Goal: Transaction & Acquisition: Purchase product/service

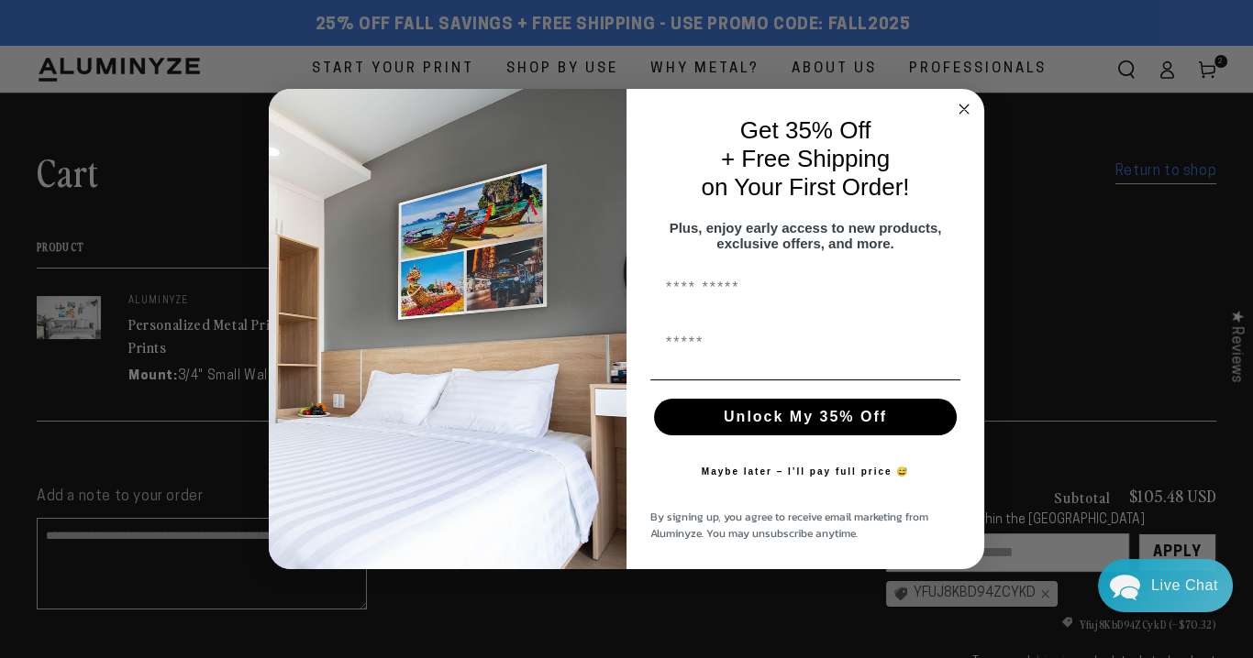
click at [962, 99] on circle "Close dialog" at bounding box center [964, 109] width 21 height 21
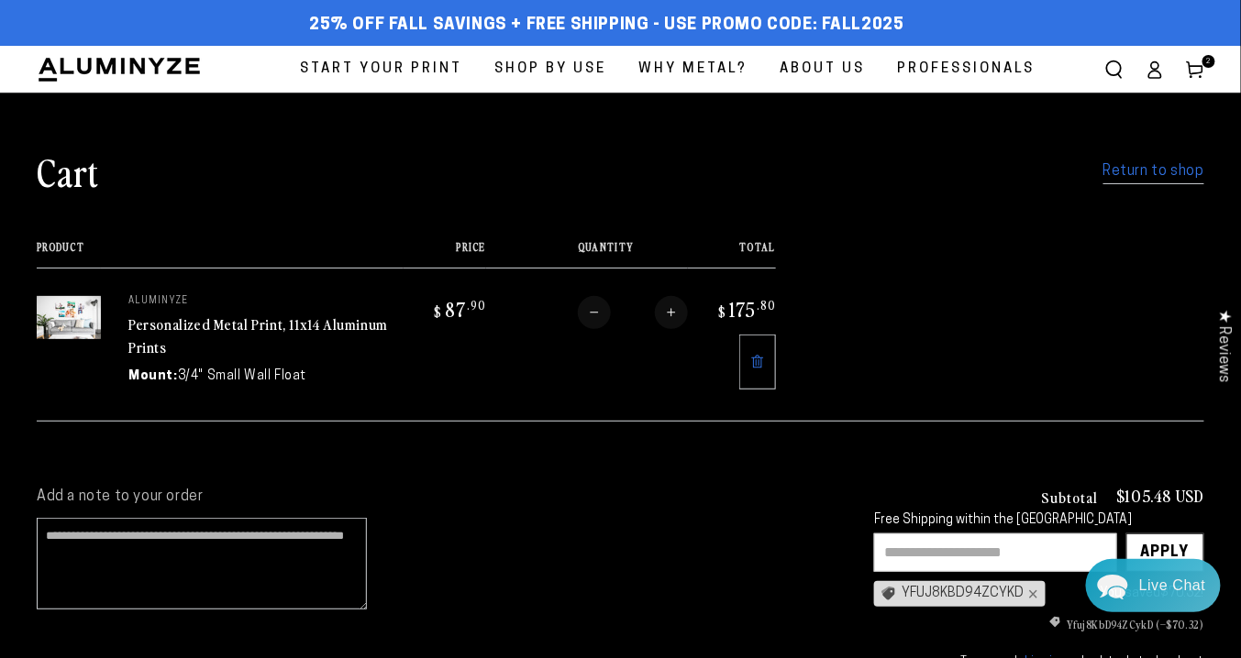
click at [1195, 66] on icon at bounding box center [1195, 70] width 18 height 18
click at [750, 361] on icon at bounding box center [757, 362] width 15 height 15
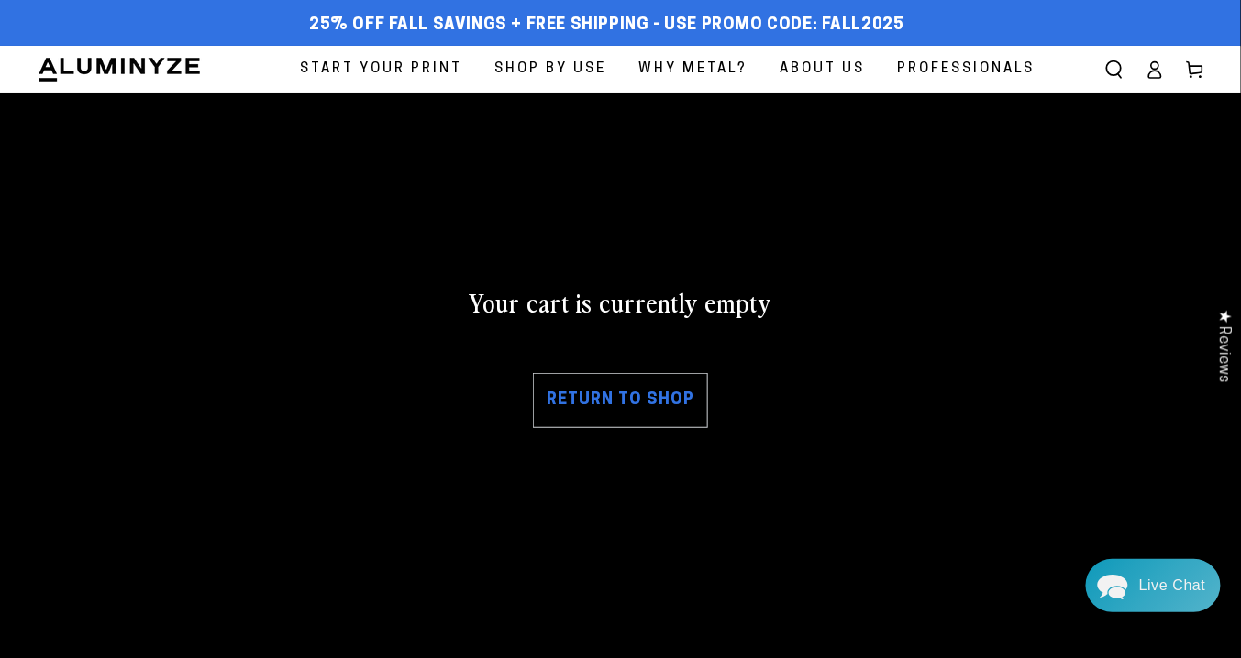
click at [1151, 72] on icon at bounding box center [1155, 74] width 12 height 7
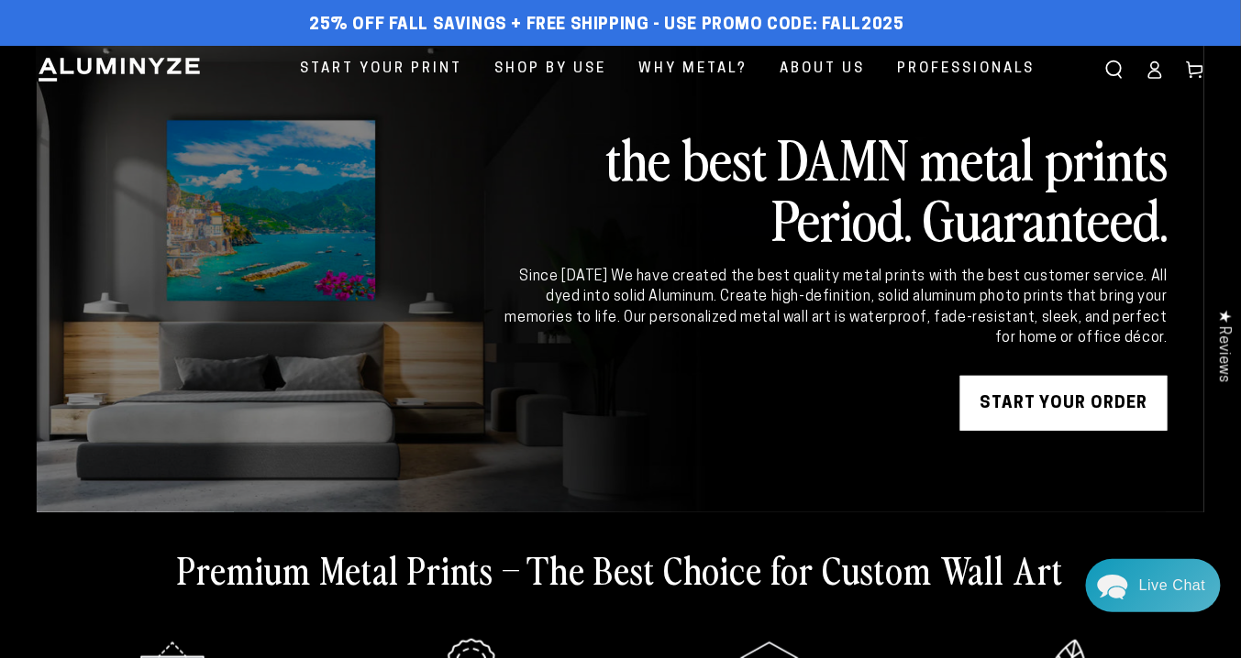
click at [1158, 66] on ellipse at bounding box center [1154, 64] width 7 height 7
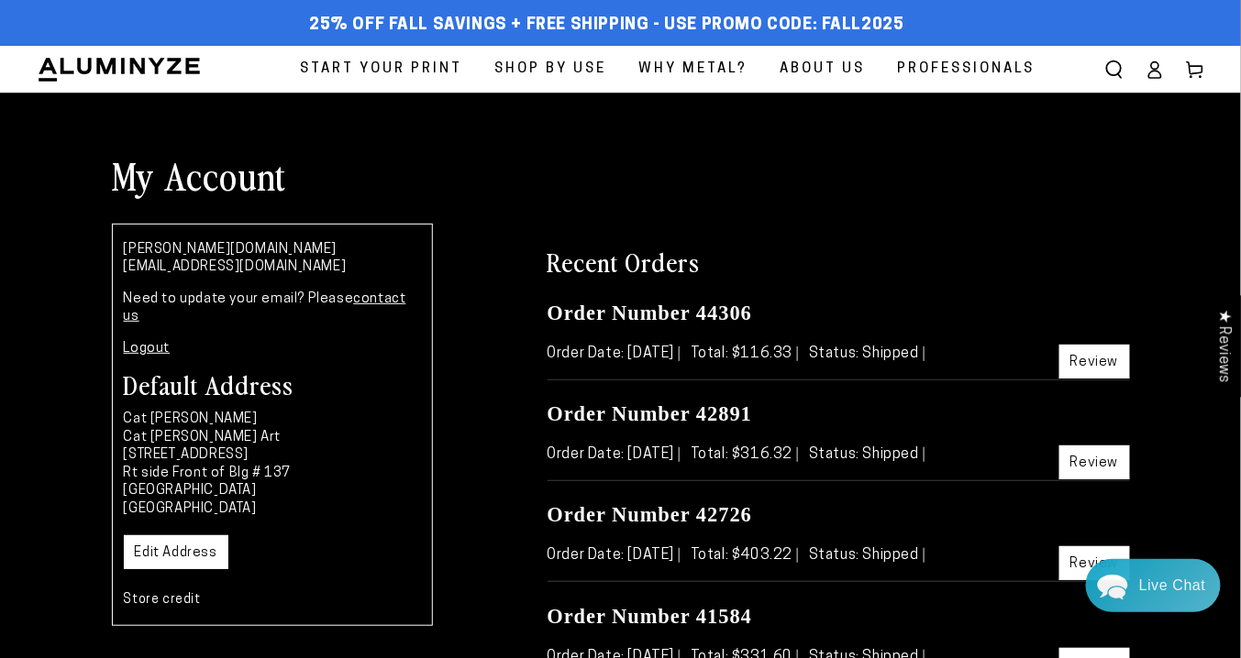
click at [1101, 361] on link "Review" at bounding box center [1094, 362] width 71 height 34
click at [1098, 463] on link "Review" at bounding box center [1094, 463] width 71 height 34
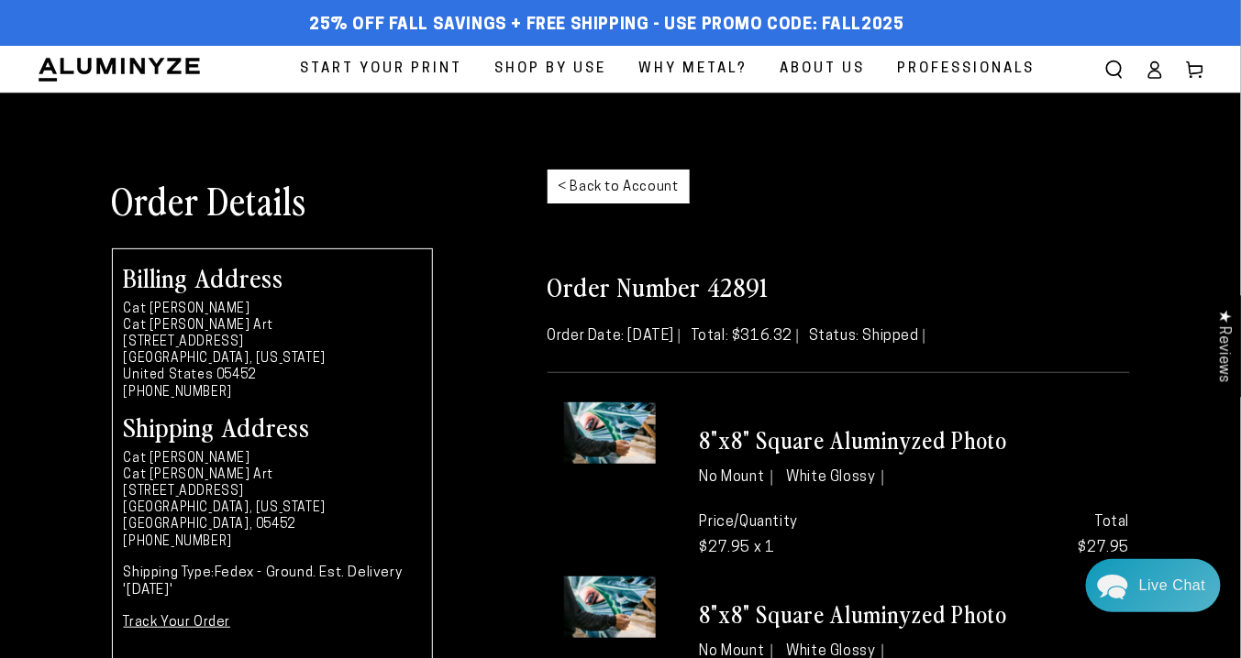
click at [352, 64] on span "Start Your Print" at bounding box center [381, 69] width 162 height 25
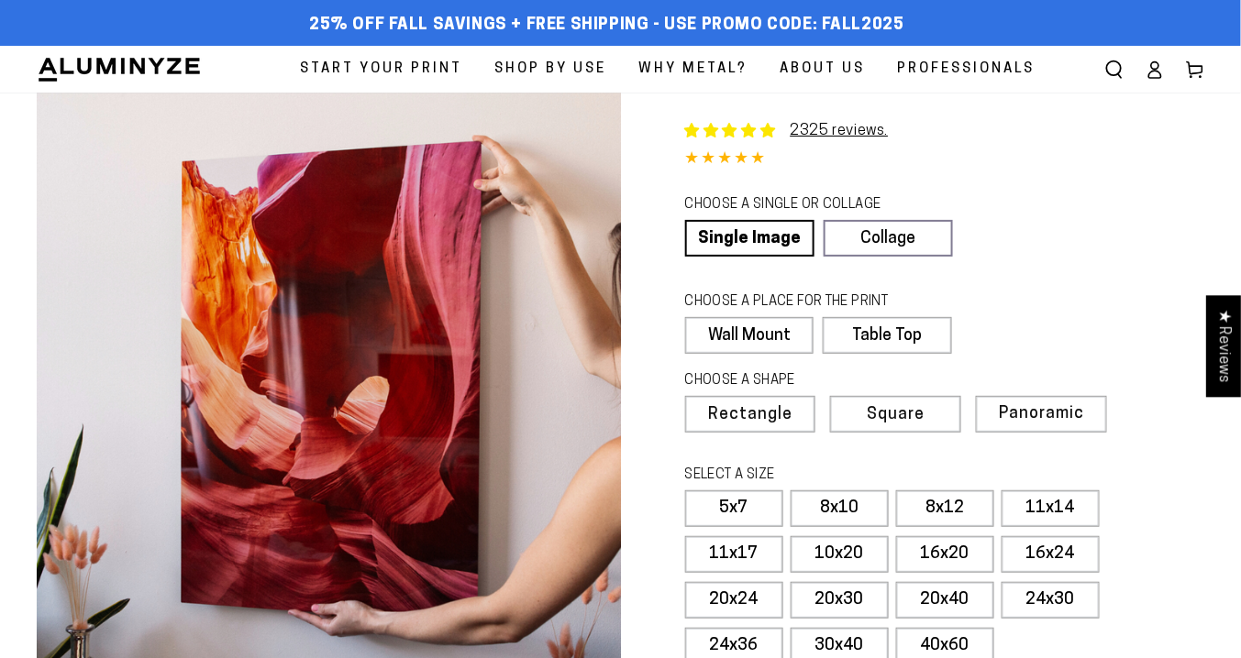
select select "**********"
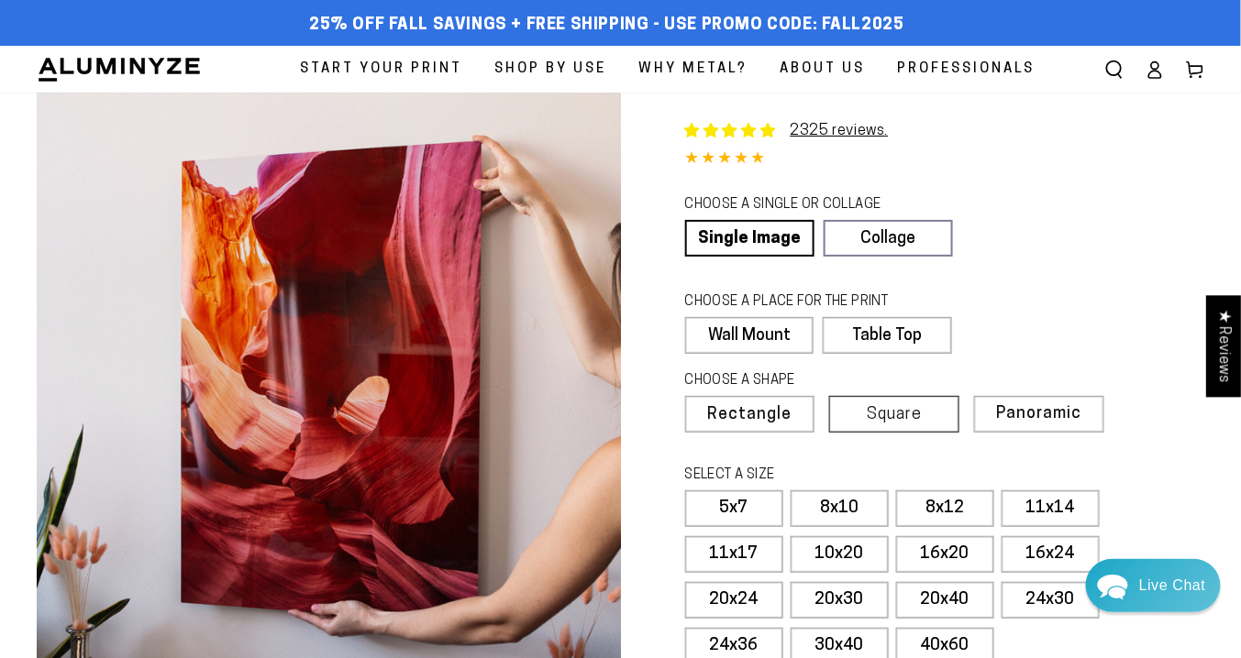
click at [877, 411] on span "Square" at bounding box center [894, 415] width 55 height 17
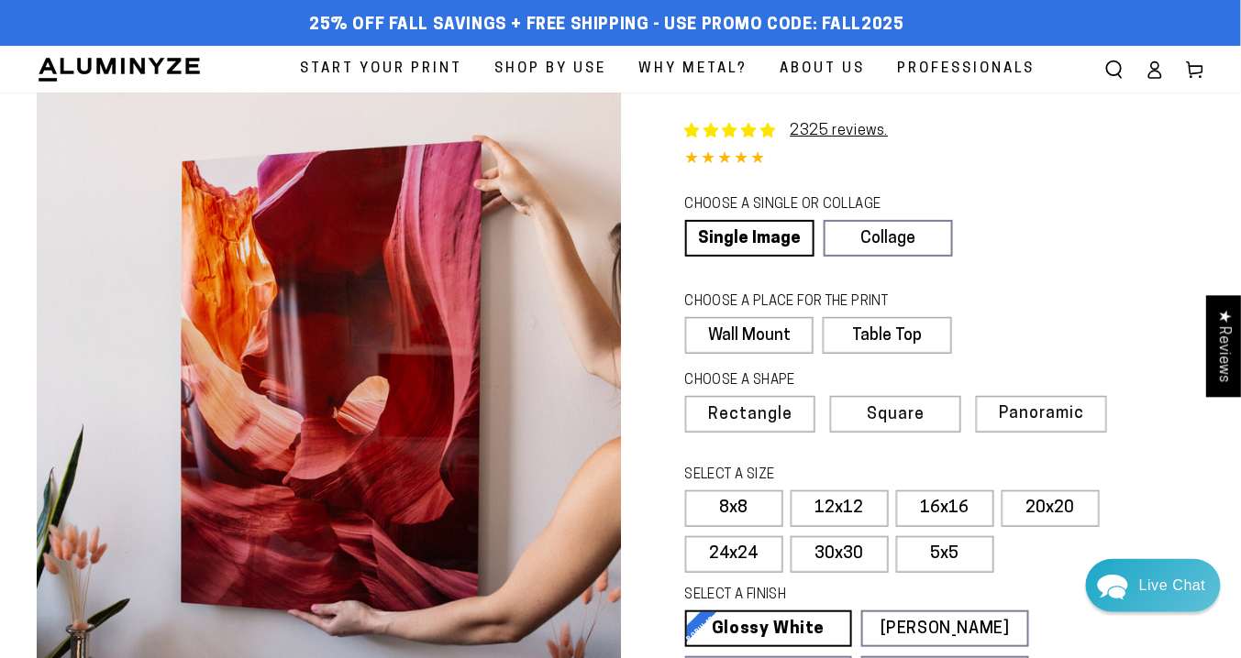
scroll to position [220, 0]
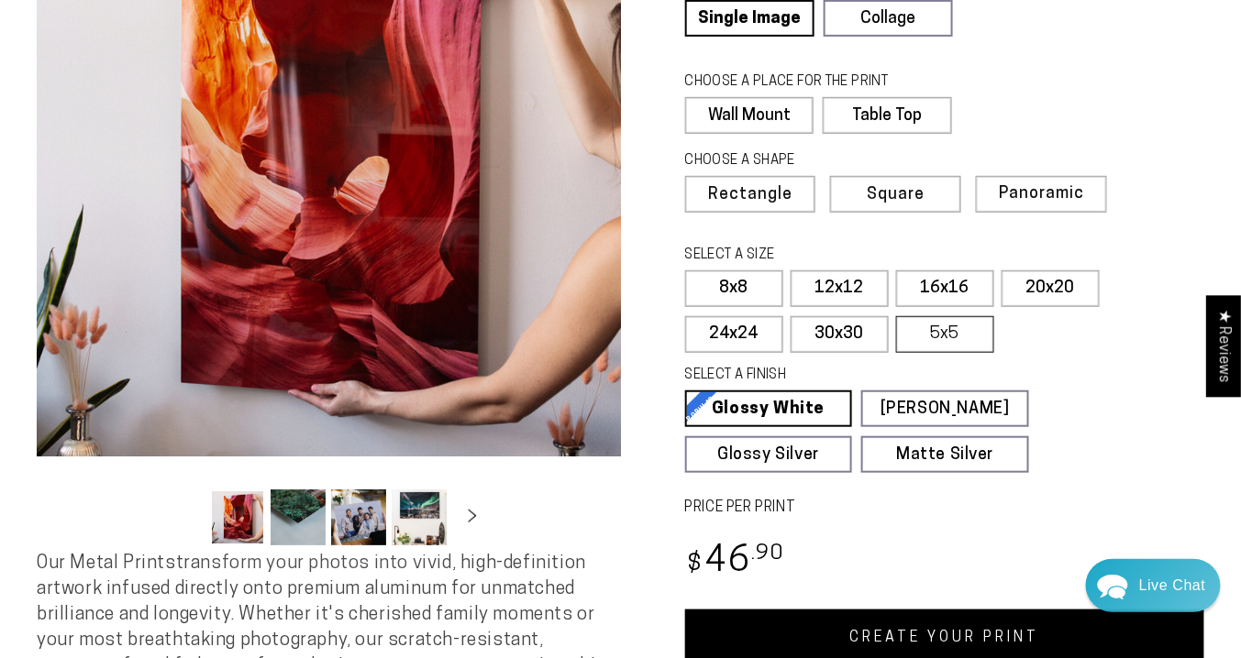
click at [946, 331] on label "5x5" at bounding box center [945, 334] width 98 height 37
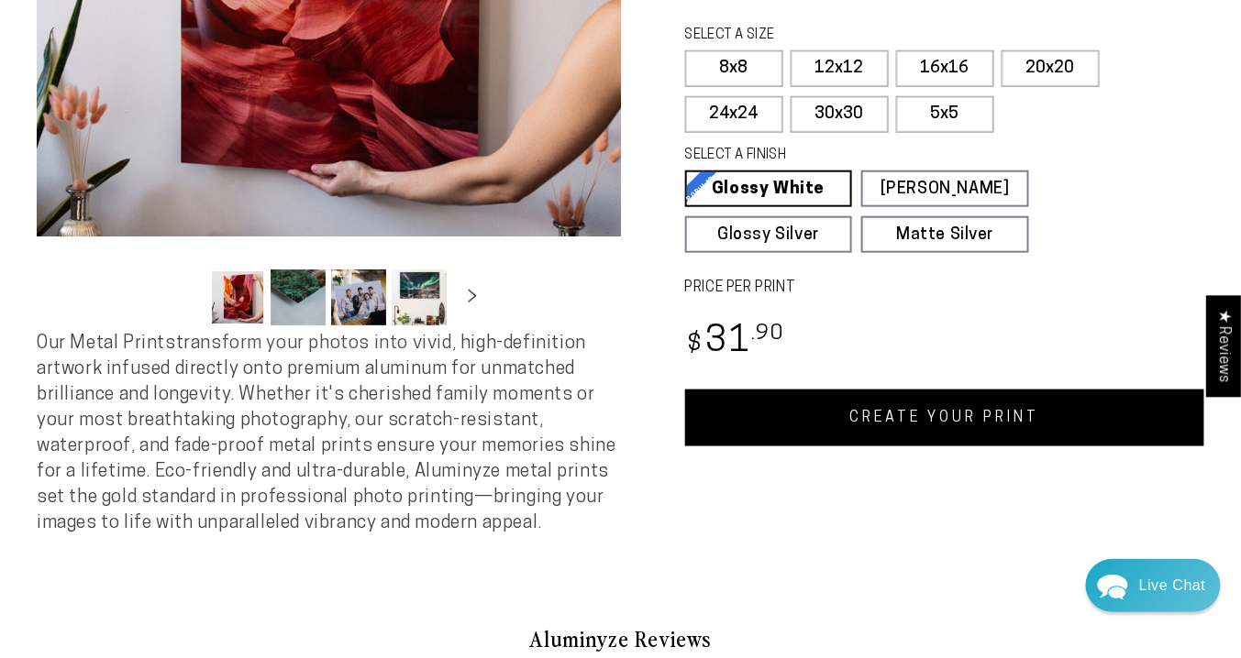
scroll to position [660, 0]
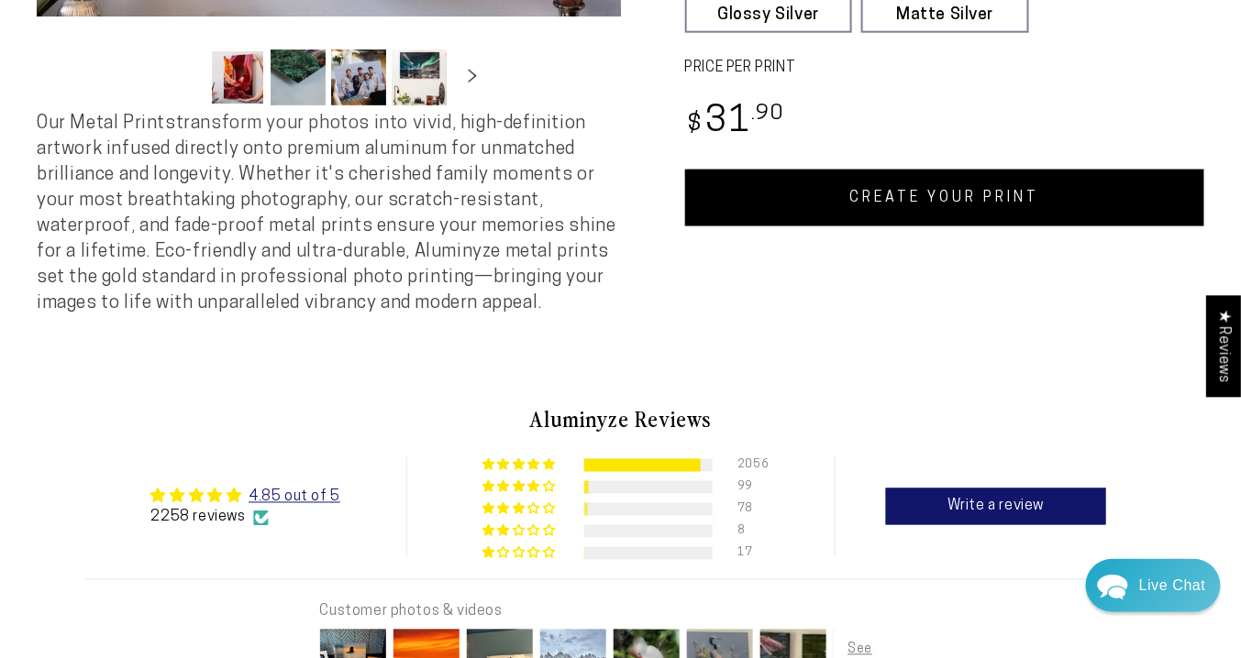
click at [912, 189] on link "CREATE YOUR PRINT" at bounding box center [945, 198] width 520 height 57
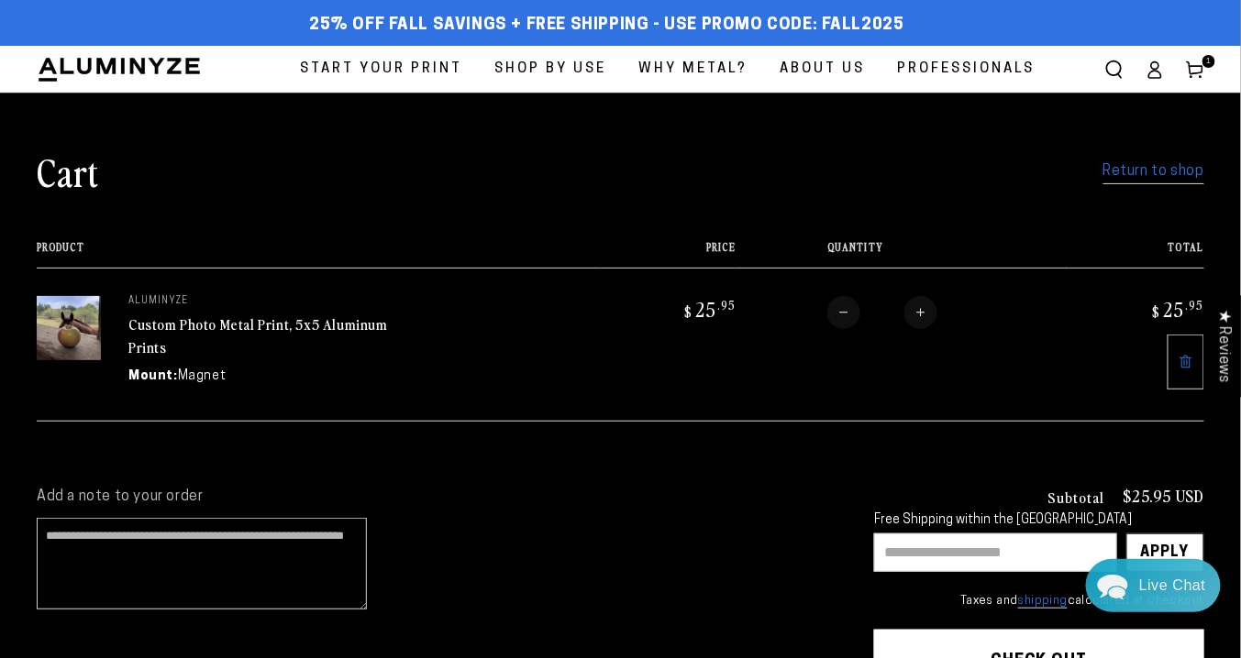
click at [1133, 176] on link "Return to shop" at bounding box center [1153, 172] width 101 height 27
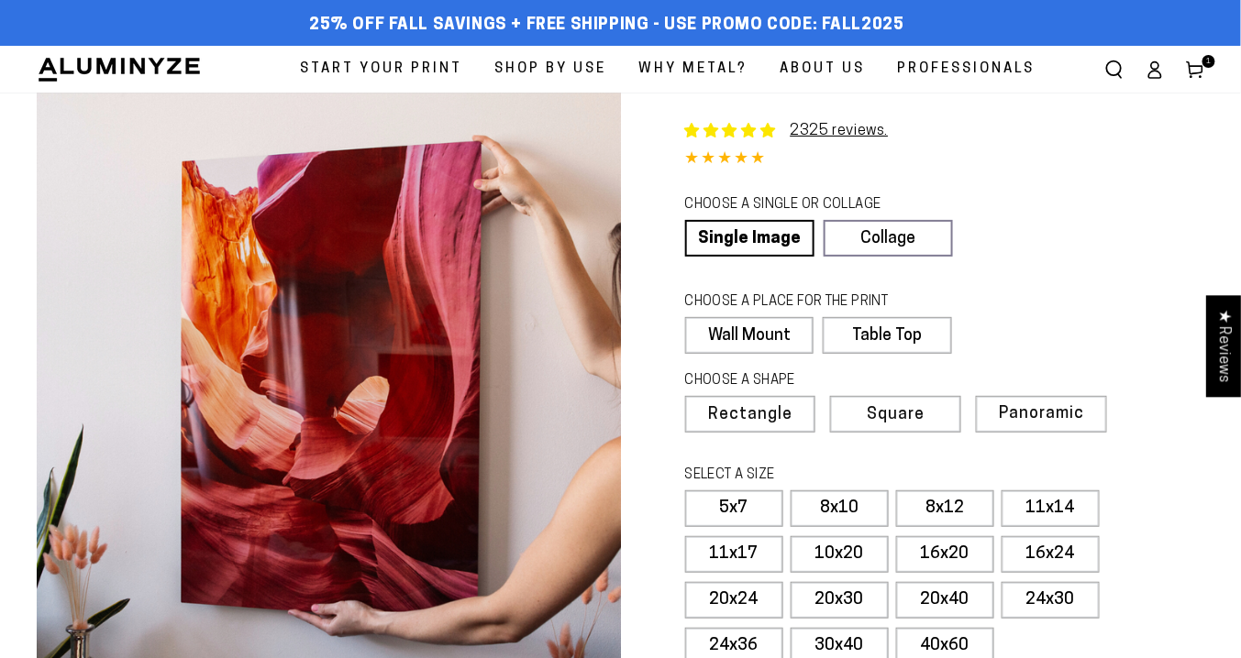
select select "**********"
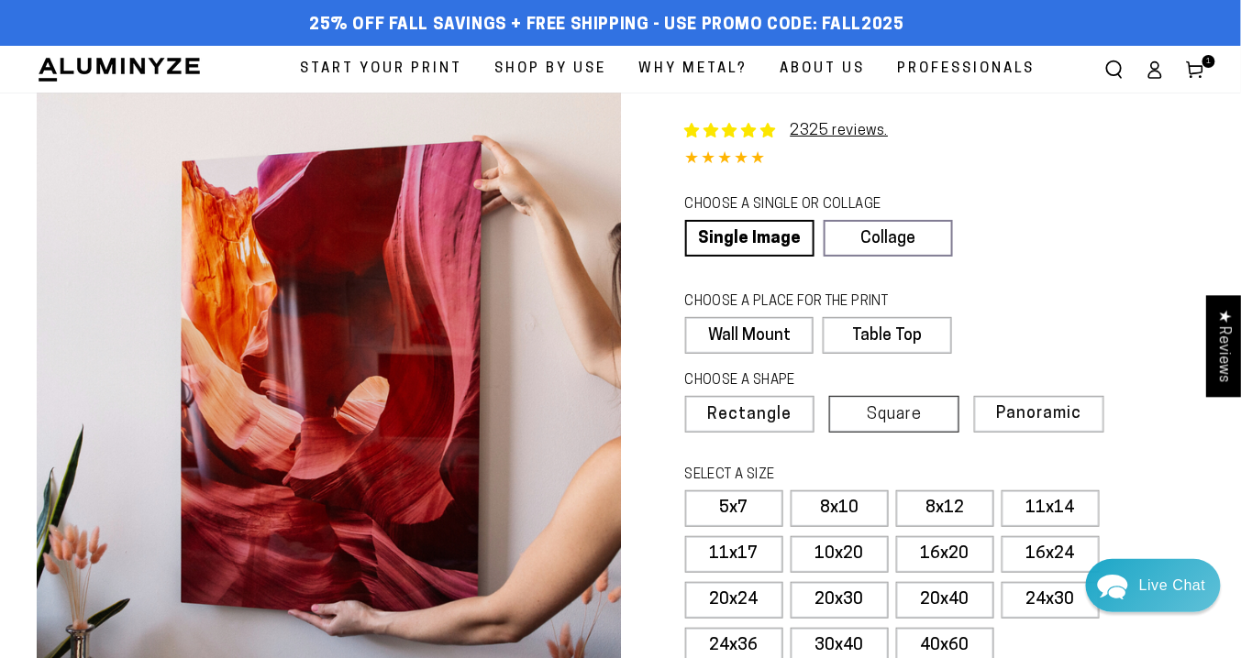
click at [890, 411] on span "Square" at bounding box center [894, 415] width 55 height 17
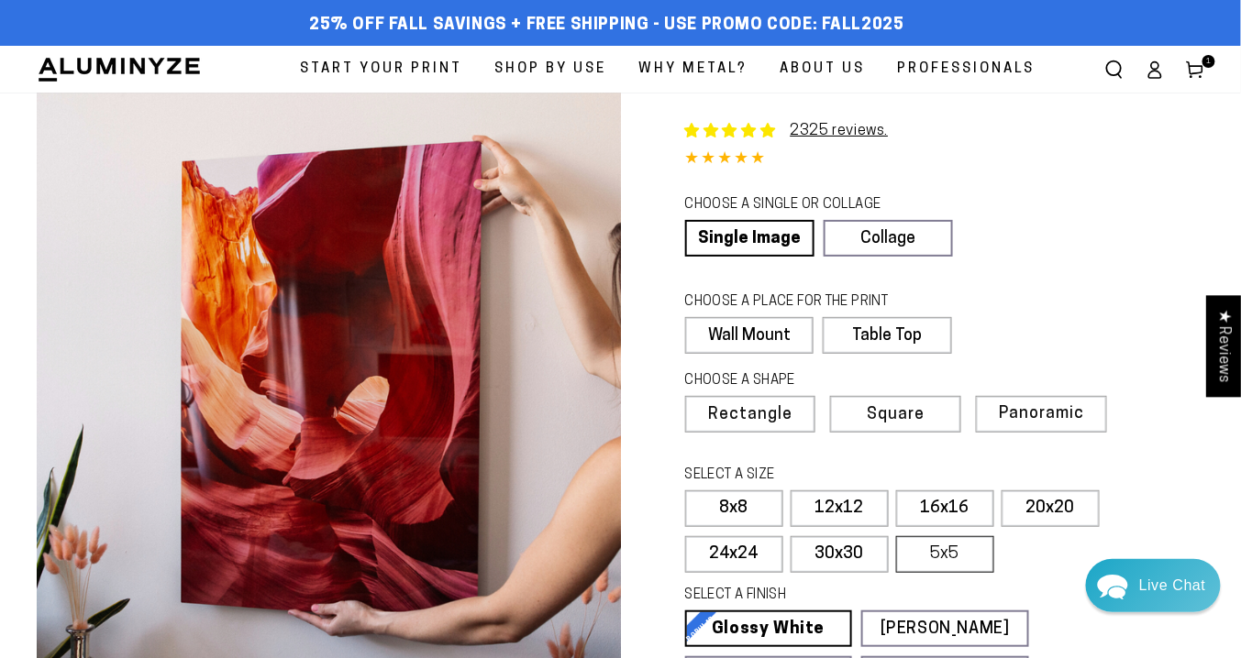
click at [933, 551] on label "5x5" at bounding box center [945, 554] width 98 height 37
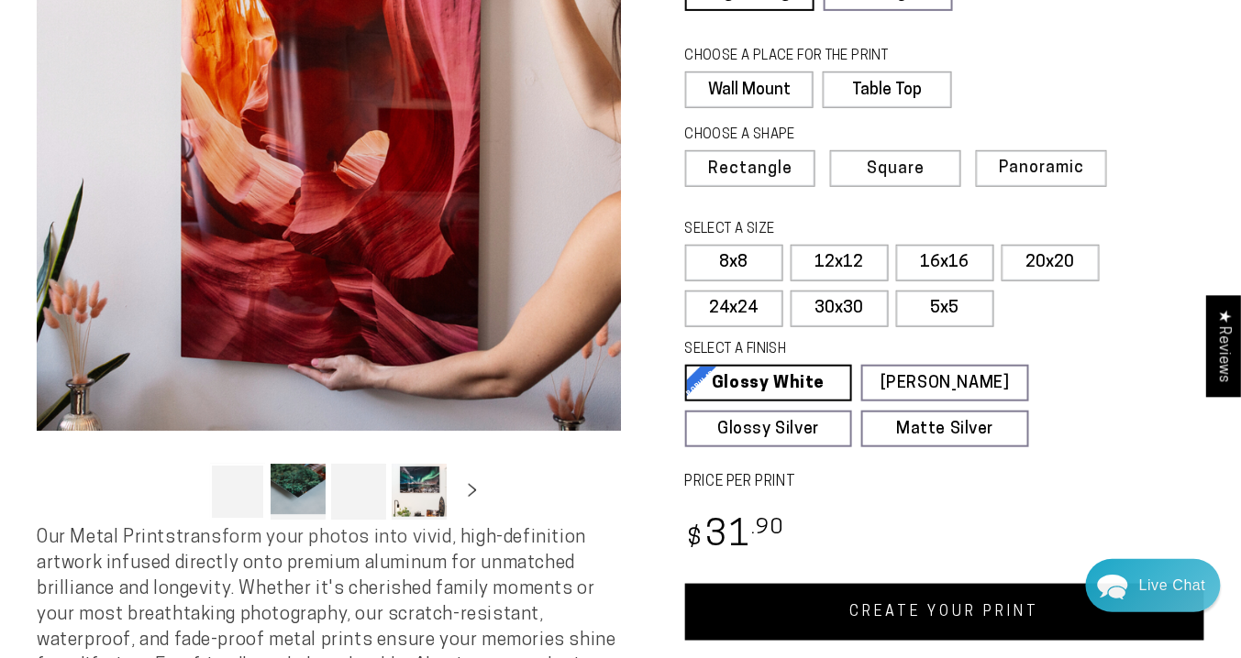
scroll to position [440, 0]
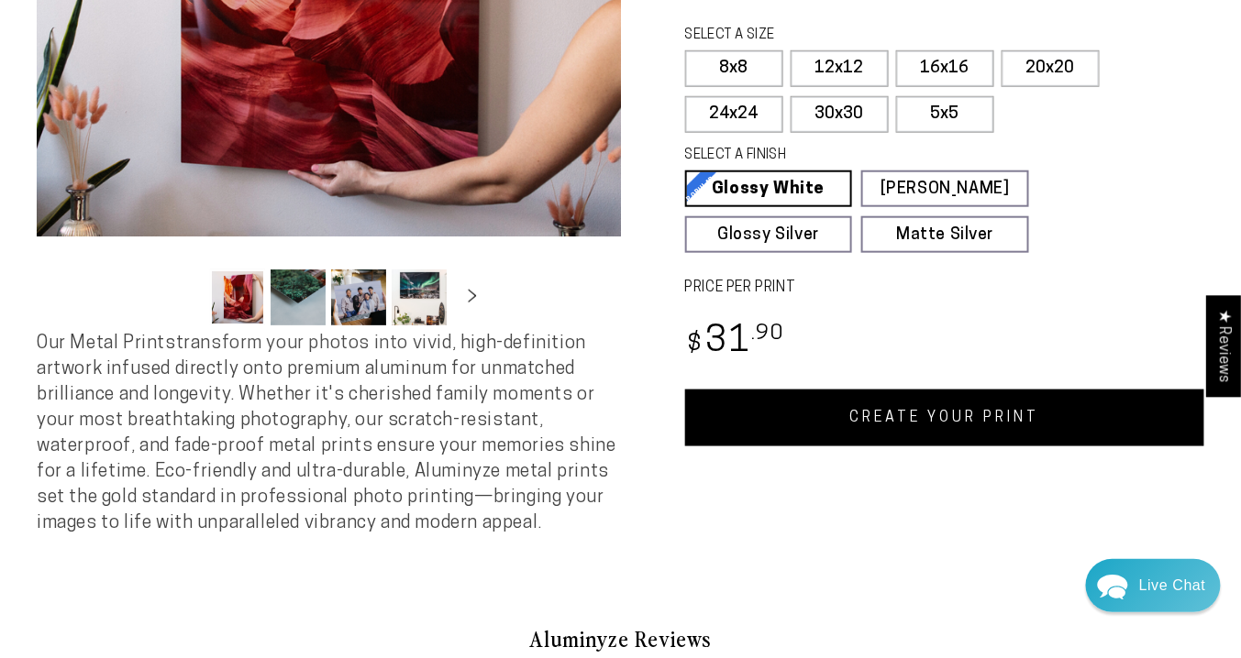
click at [943, 429] on link "CREATE YOUR PRINT" at bounding box center [945, 418] width 520 height 57
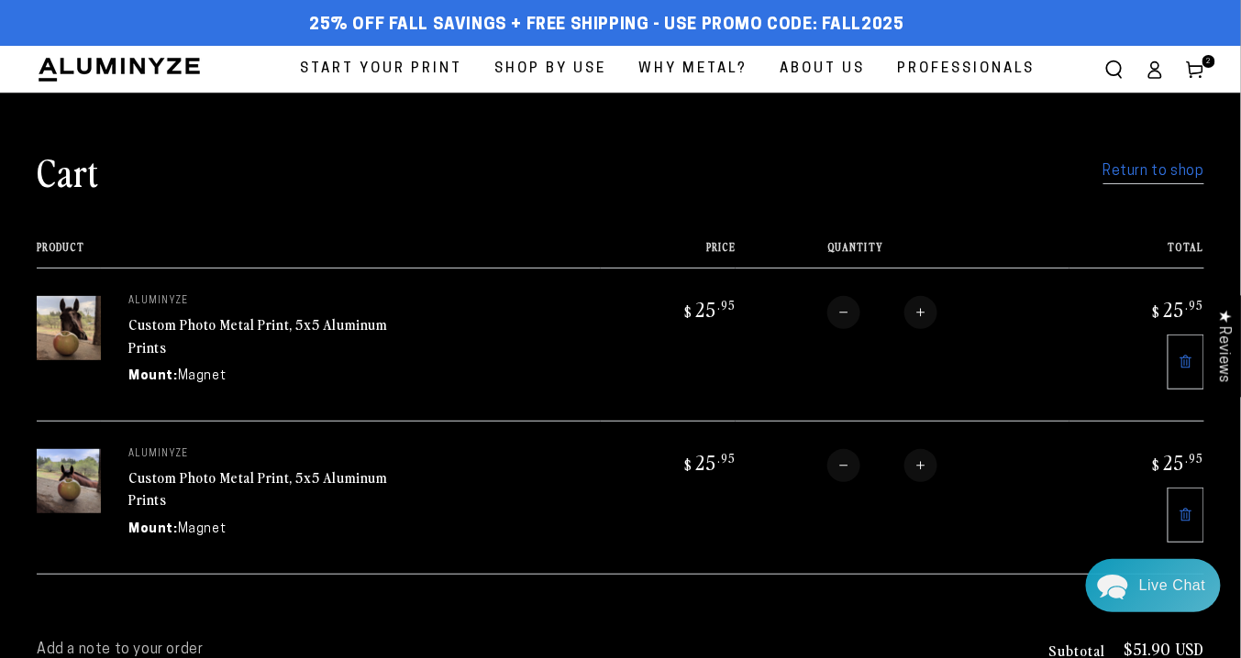
click at [1159, 172] on link "Return to shop" at bounding box center [1153, 172] width 101 height 27
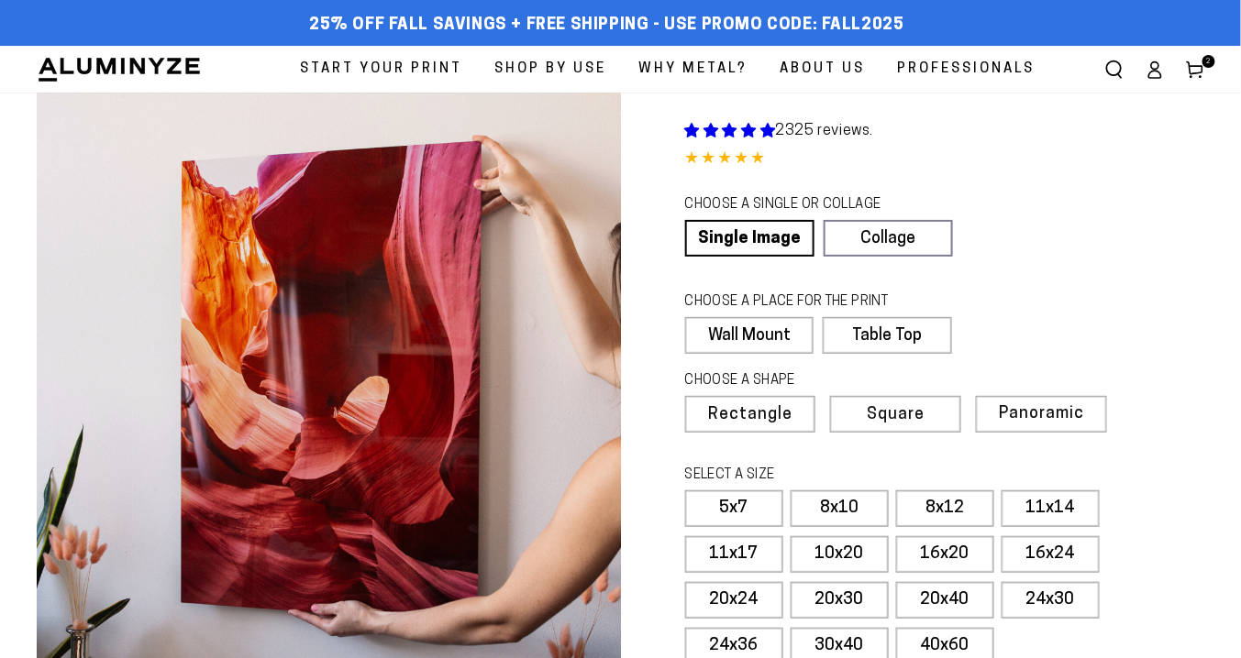
select select "**********"
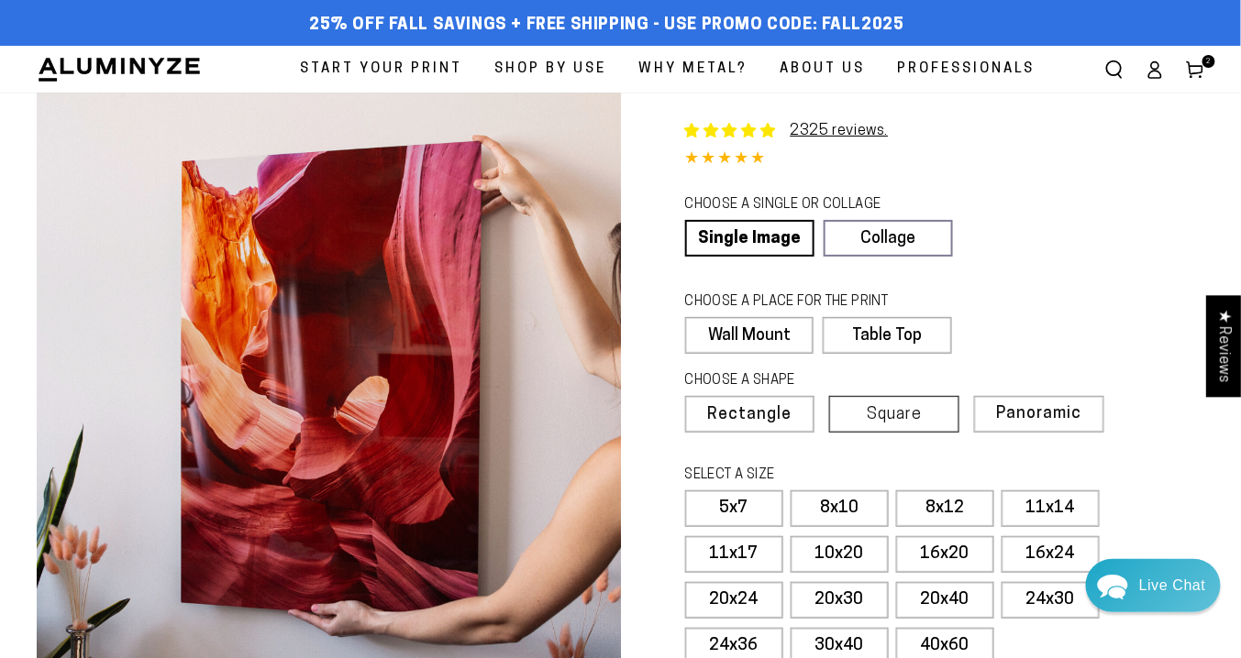
click at [880, 408] on span "Square" at bounding box center [894, 415] width 55 height 17
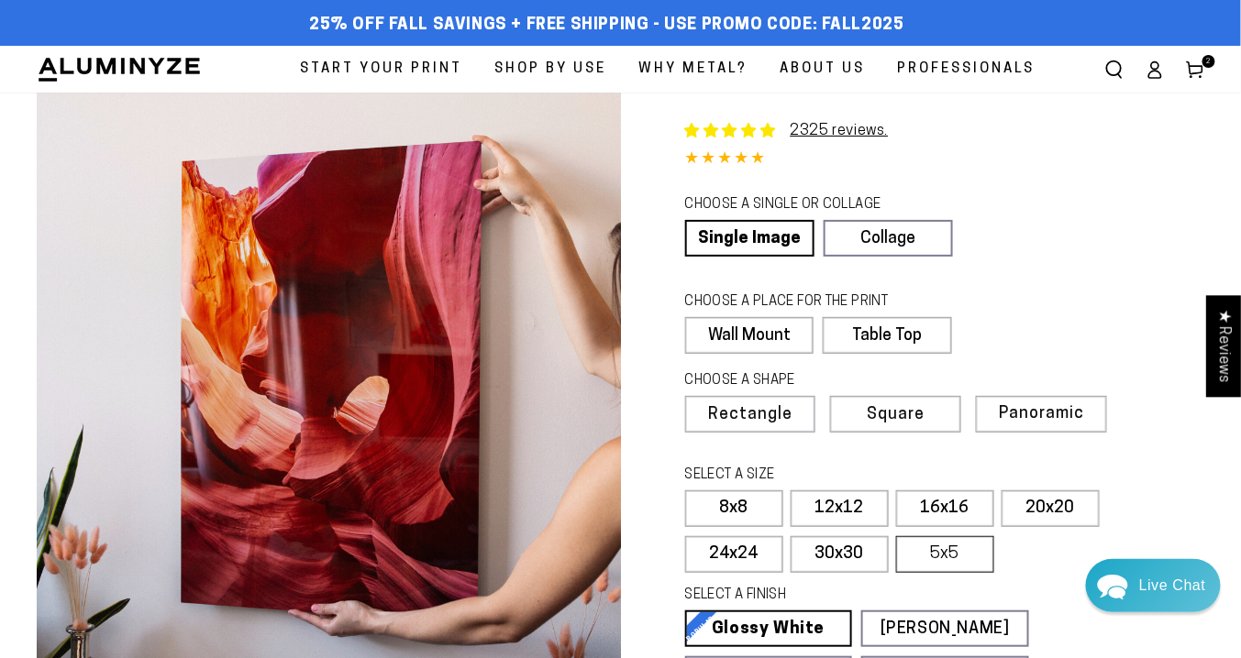
click at [944, 554] on label "5x5" at bounding box center [945, 554] width 98 height 37
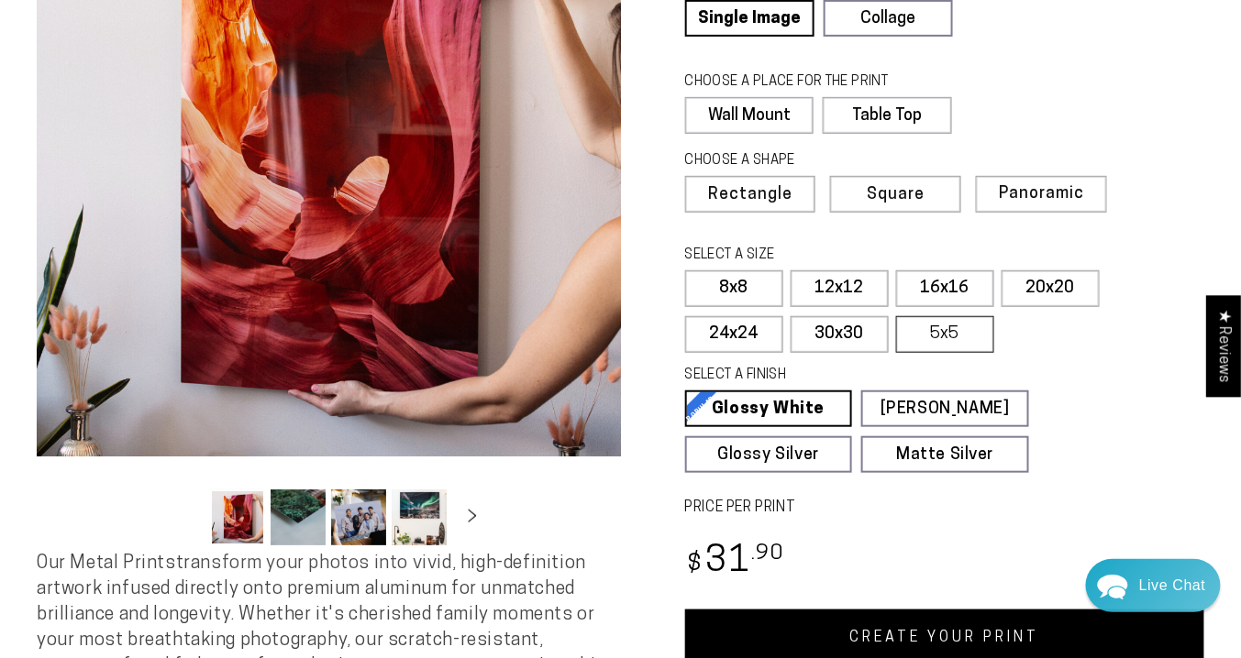
scroll to position [440, 0]
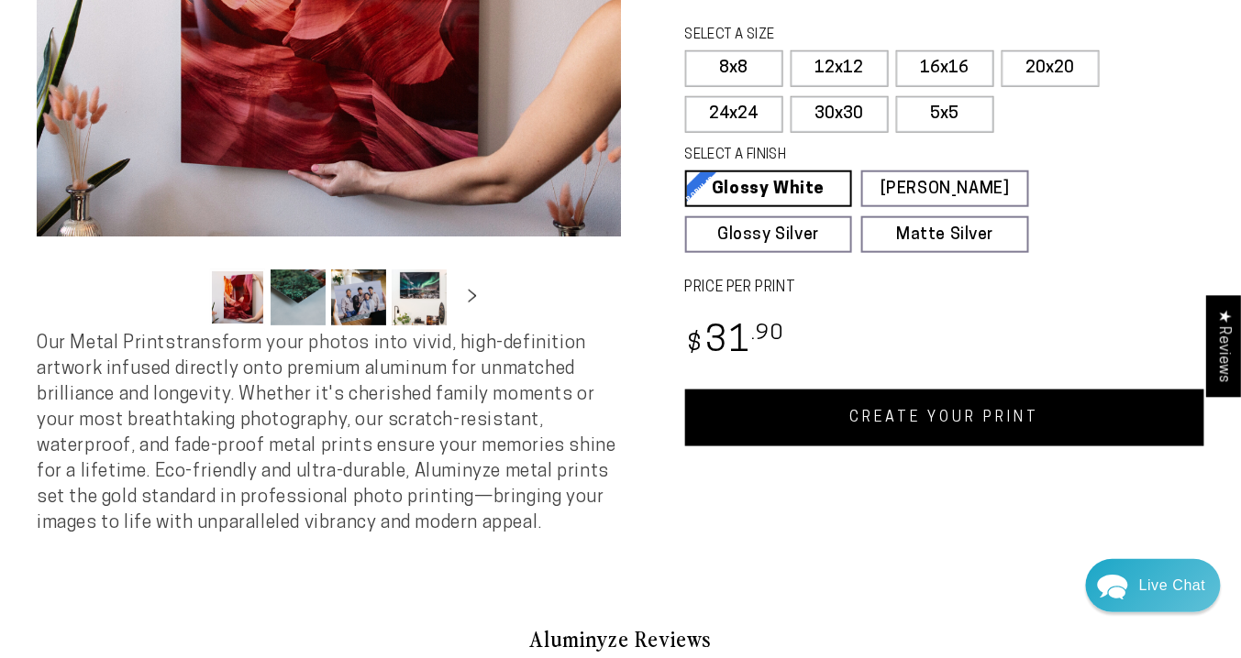
click at [892, 420] on link "CREATE YOUR PRINT" at bounding box center [945, 418] width 520 height 57
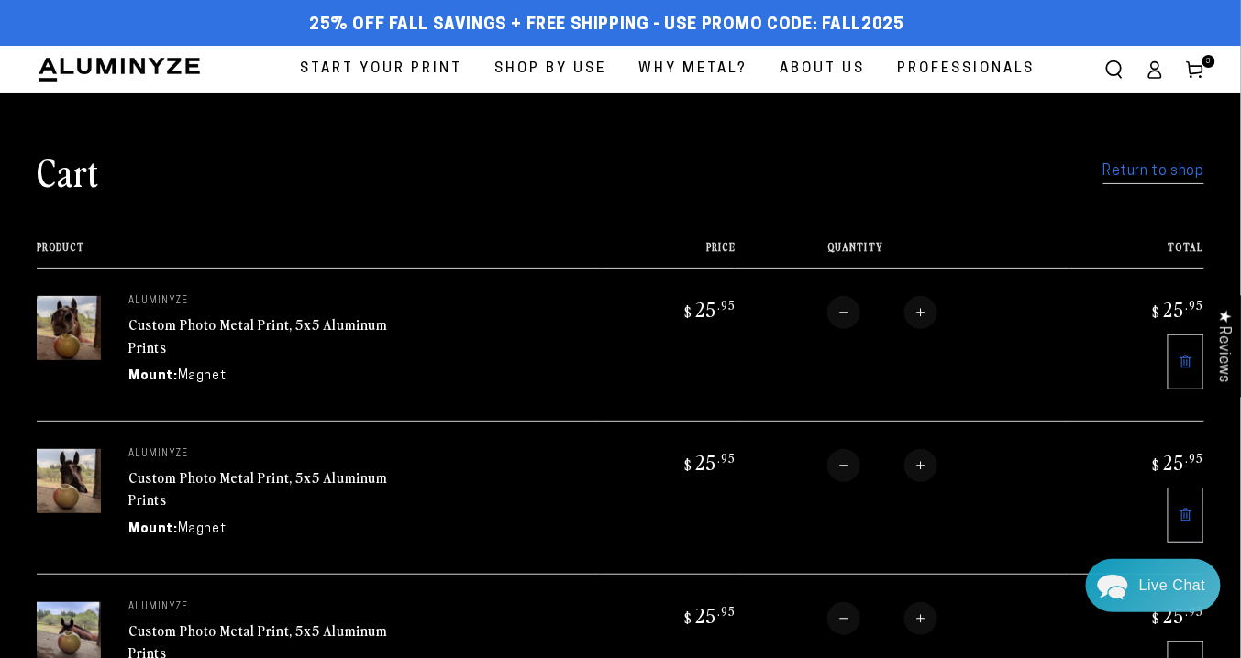
click at [1117, 171] on link "Return to shop" at bounding box center [1153, 172] width 101 height 27
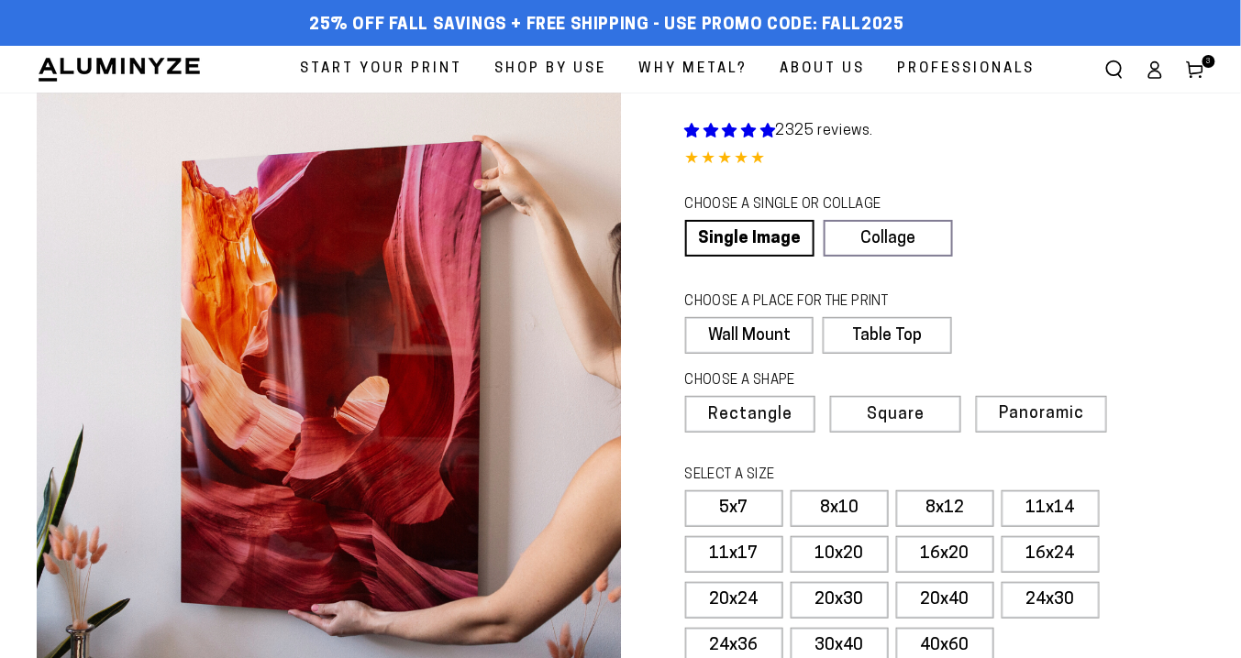
select select "**********"
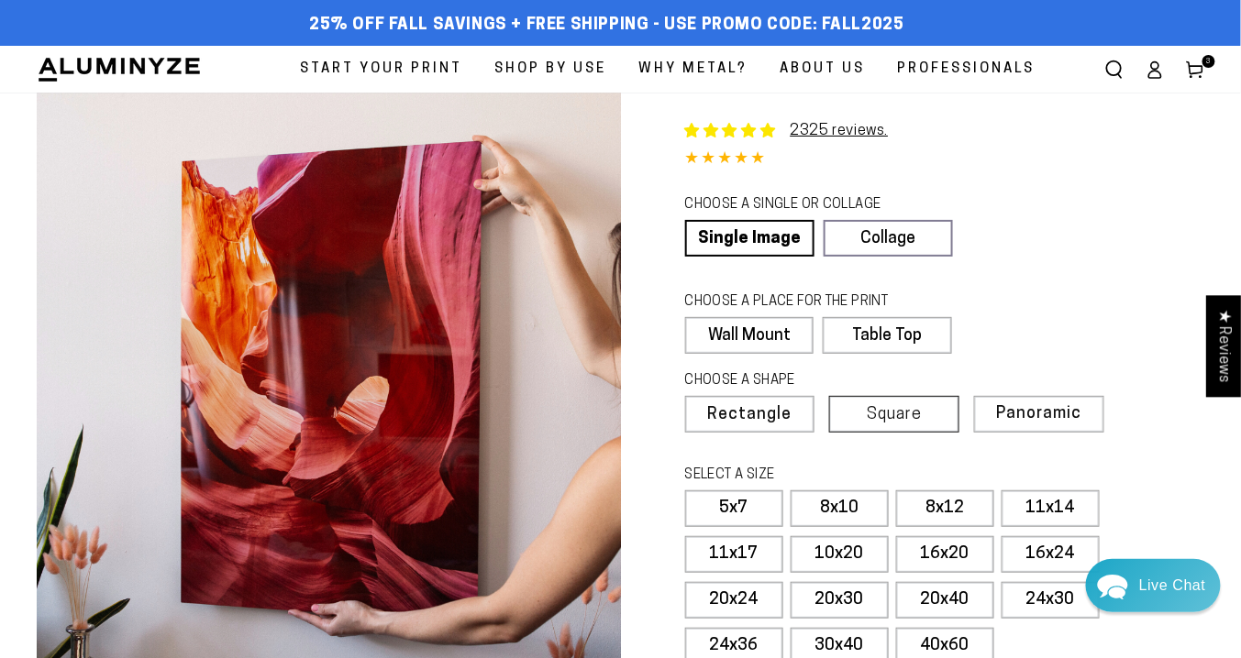
click at [871, 413] on span "Square" at bounding box center [894, 415] width 55 height 17
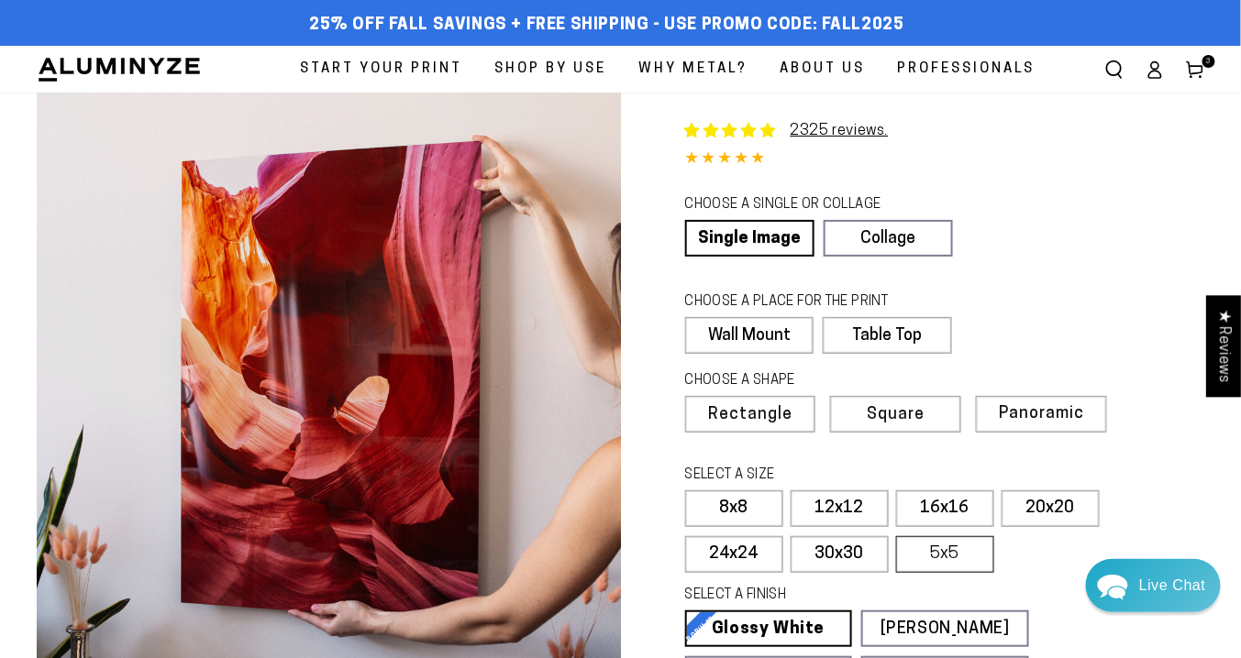
click at [949, 552] on label "5x5" at bounding box center [945, 554] width 98 height 37
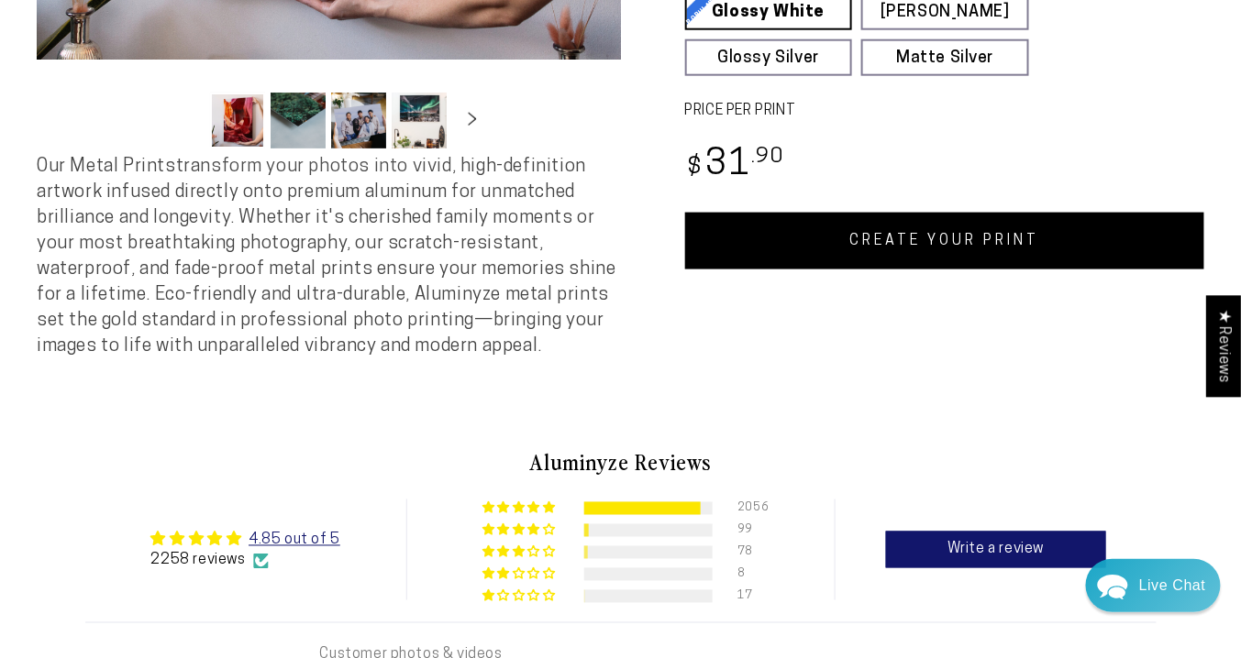
scroll to position [440, 0]
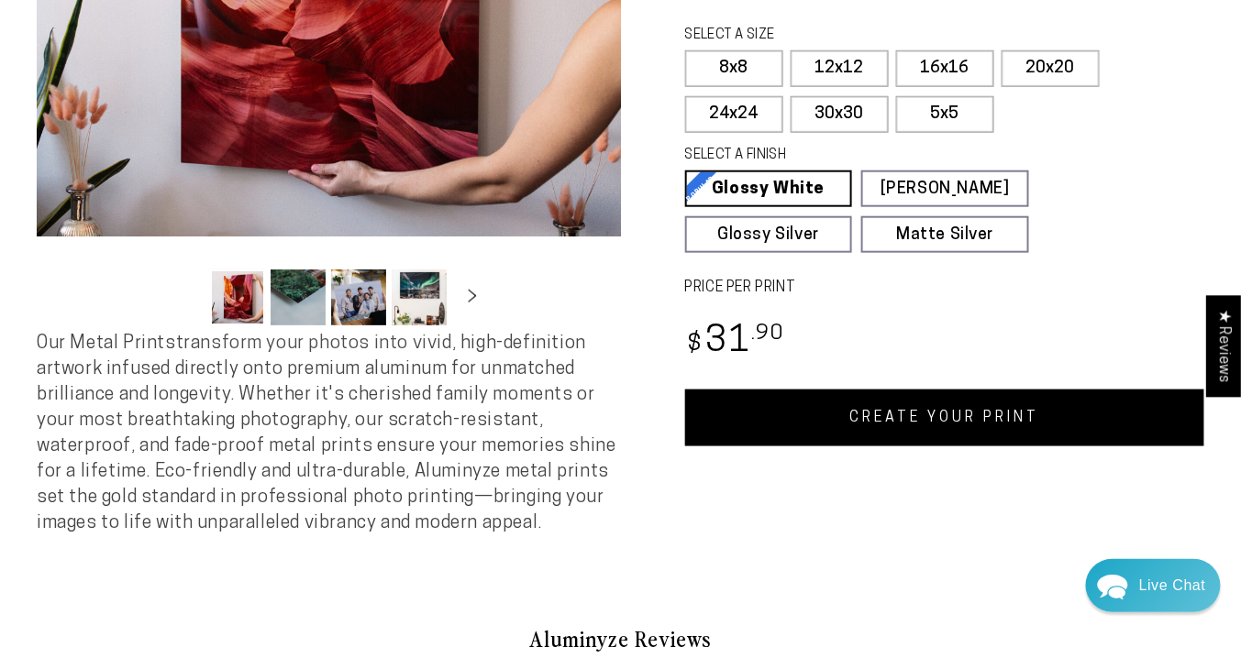
click at [988, 411] on link "CREATE YOUR PRINT" at bounding box center [945, 418] width 520 height 57
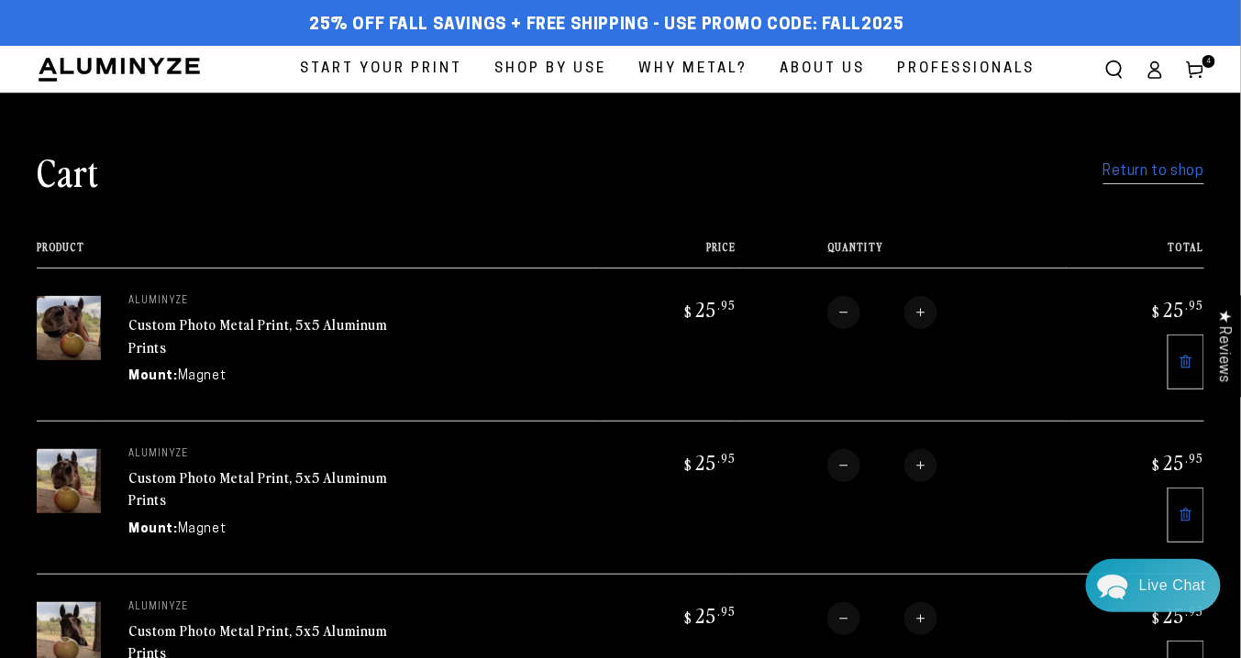
click at [1173, 176] on link "Return to shop" at bounding box center [1153, 172] width 101 height 27
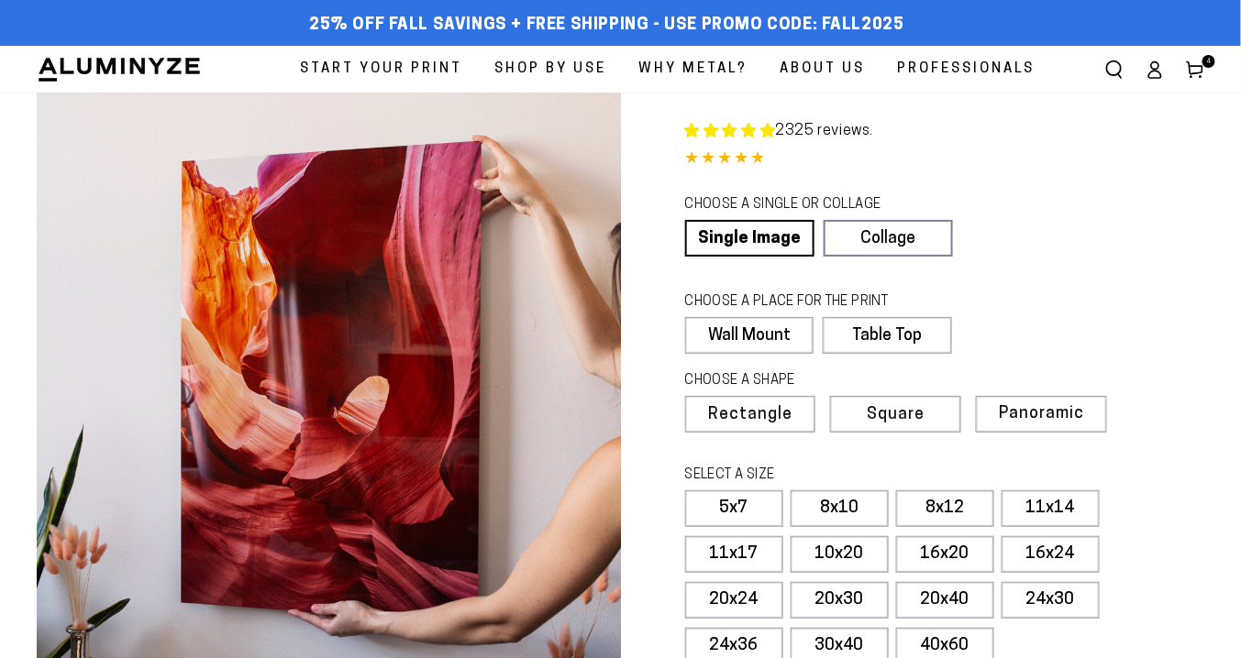
select select "**********"
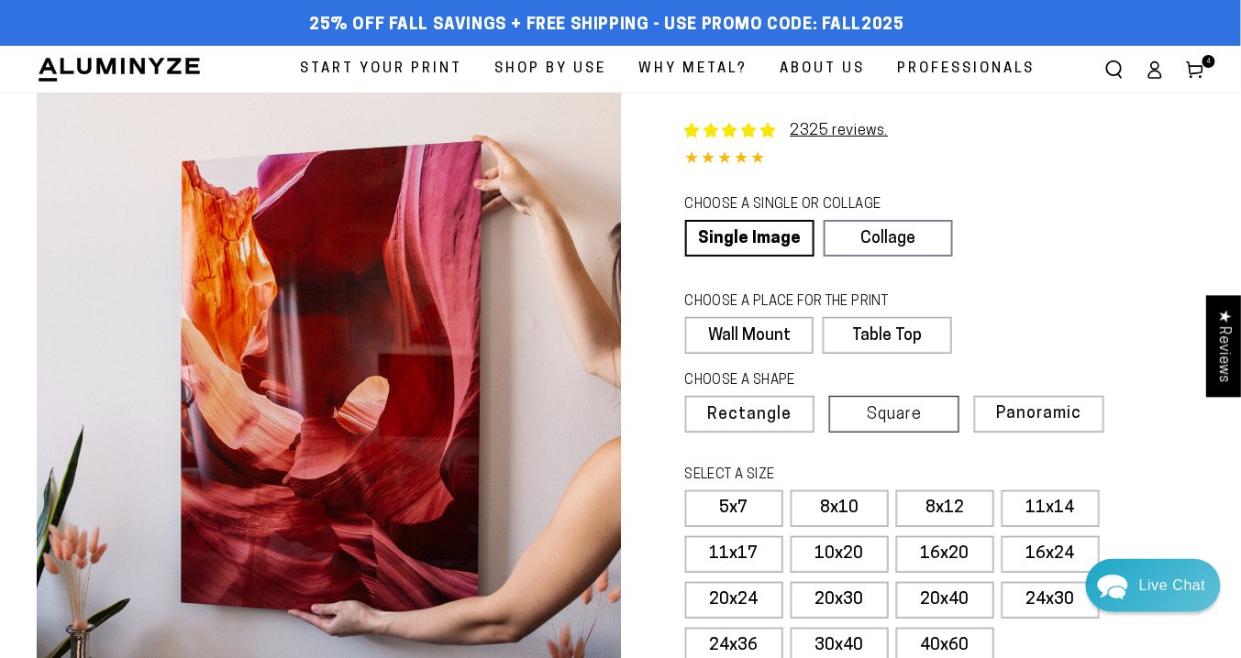
click at [893, 407] on span "Square" at bounding box center [894, 415] width 55 height 17
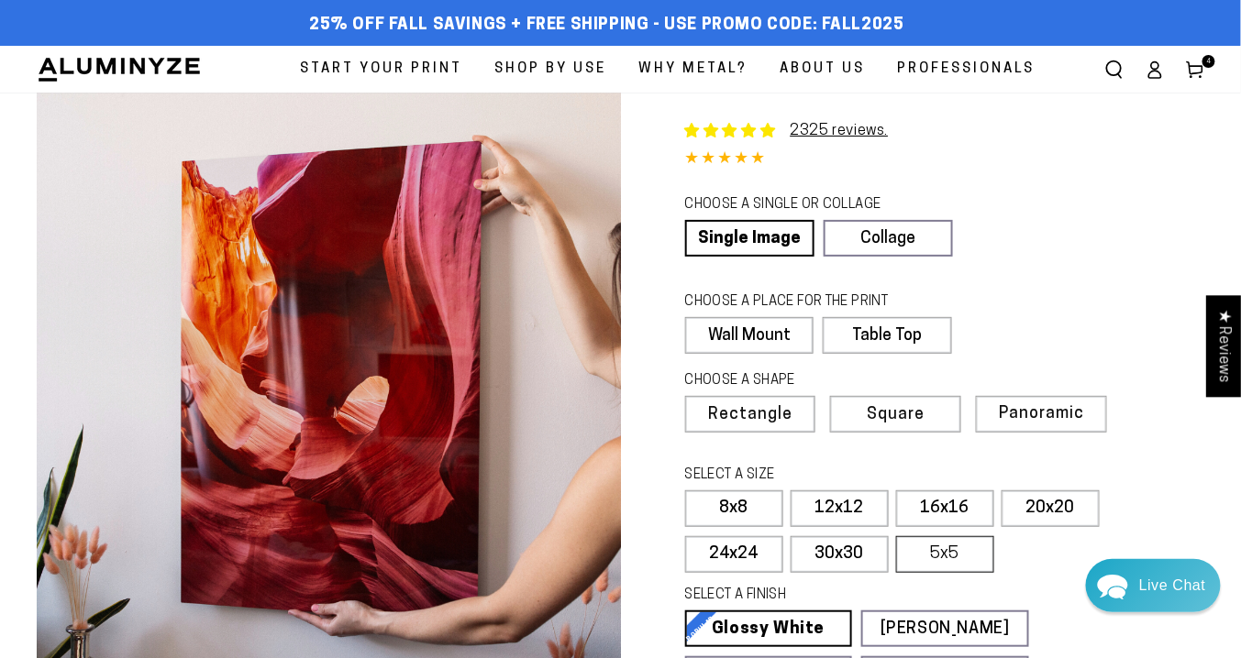
click at [961, 554] on label "5x5" at bounding box center [945, 554] width 98 height 37
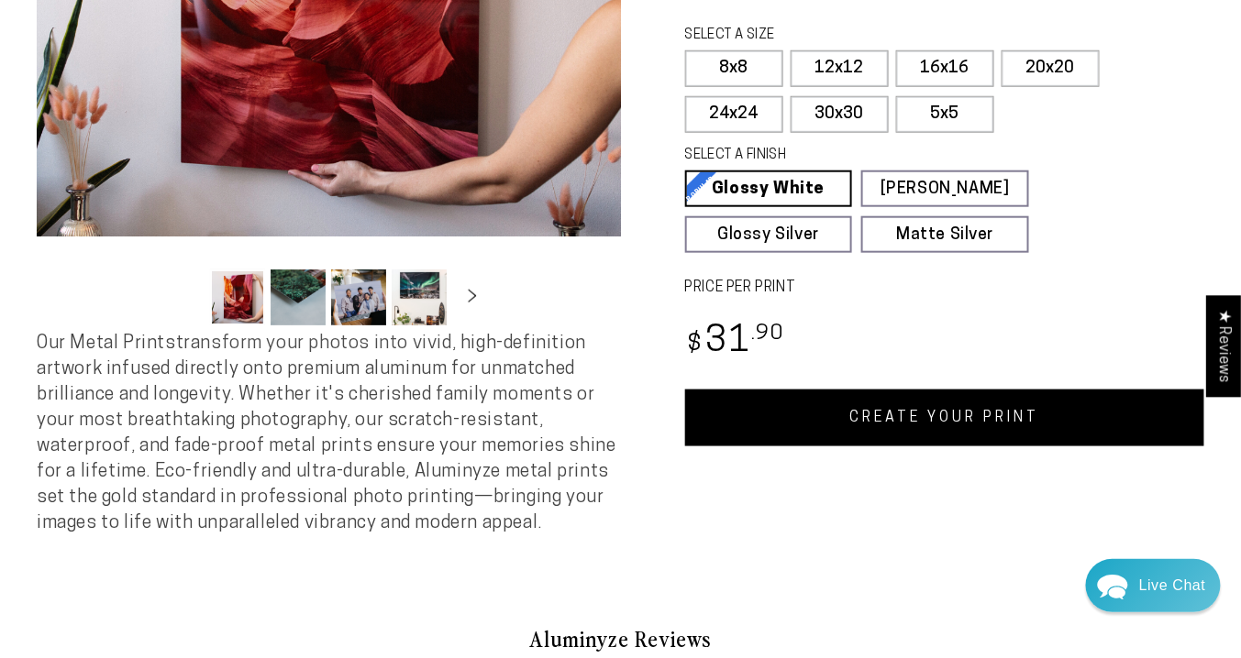
scroll to position [660, 0]
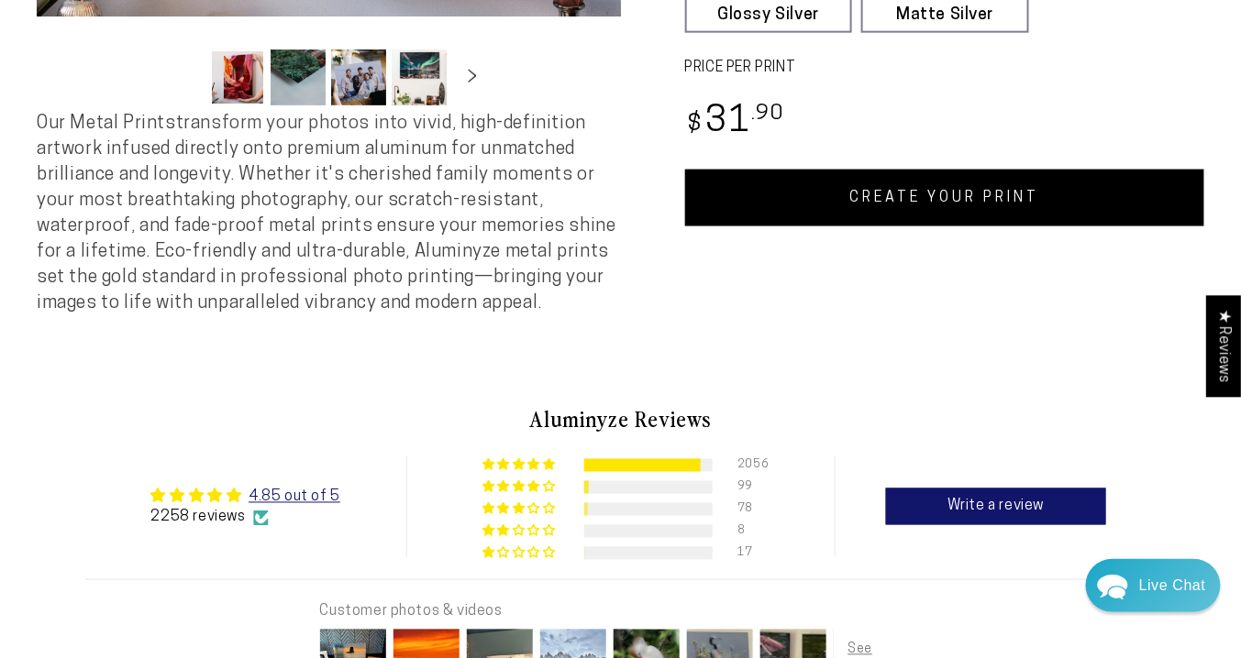
click at [955, 197] on link "CREATE YOUR PRINT" at bounding box center [945, 198] width 520 height 57
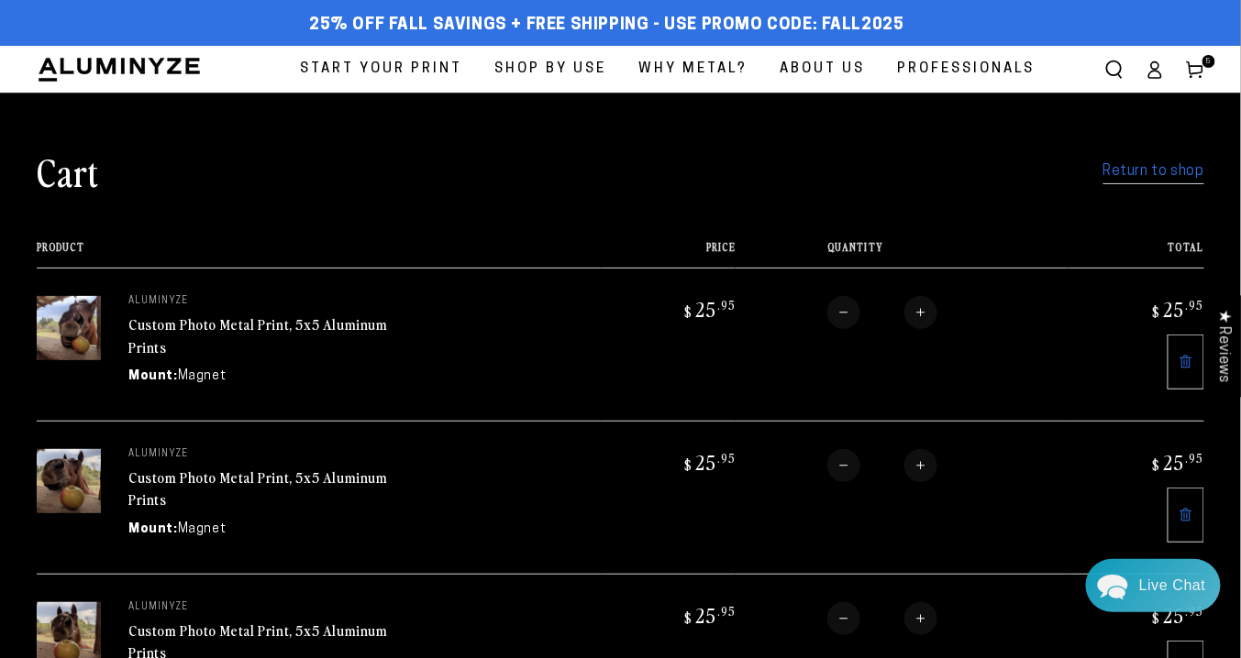
click at [1168, 170] on link "Return to shop" at bounding box center [1153, 172] width 101 height 27
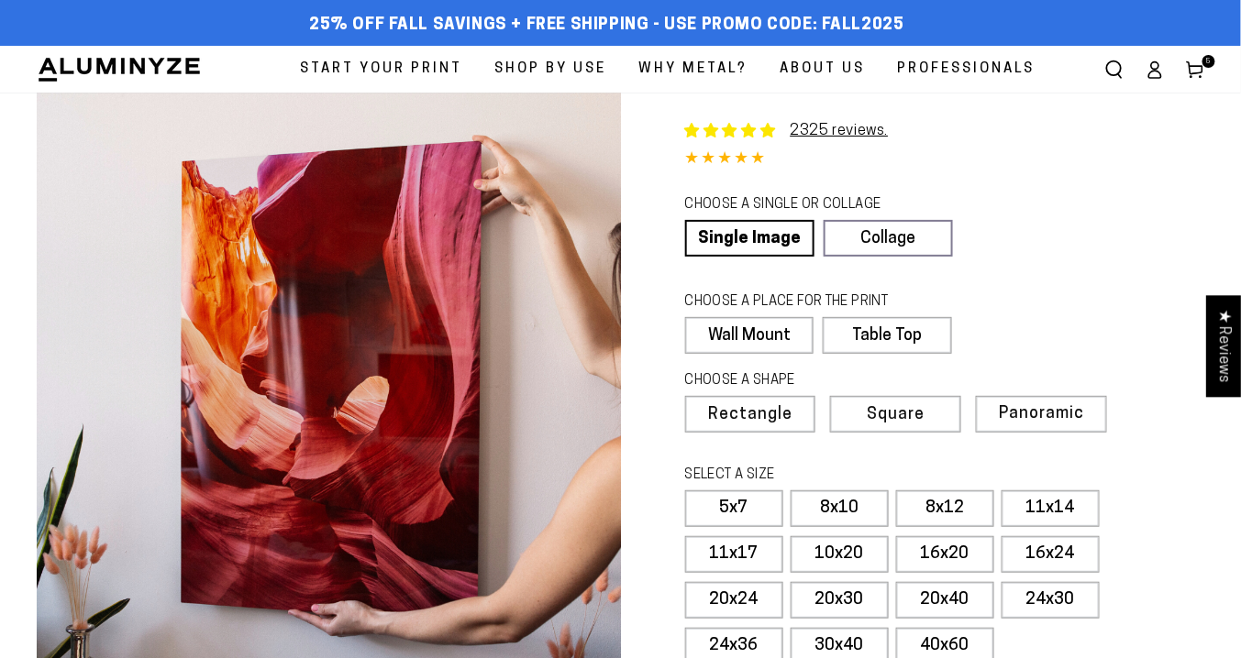
select select "**********"
click at [890, 414] on span "Square" at bounding box center [894, 415] width 55 height 17
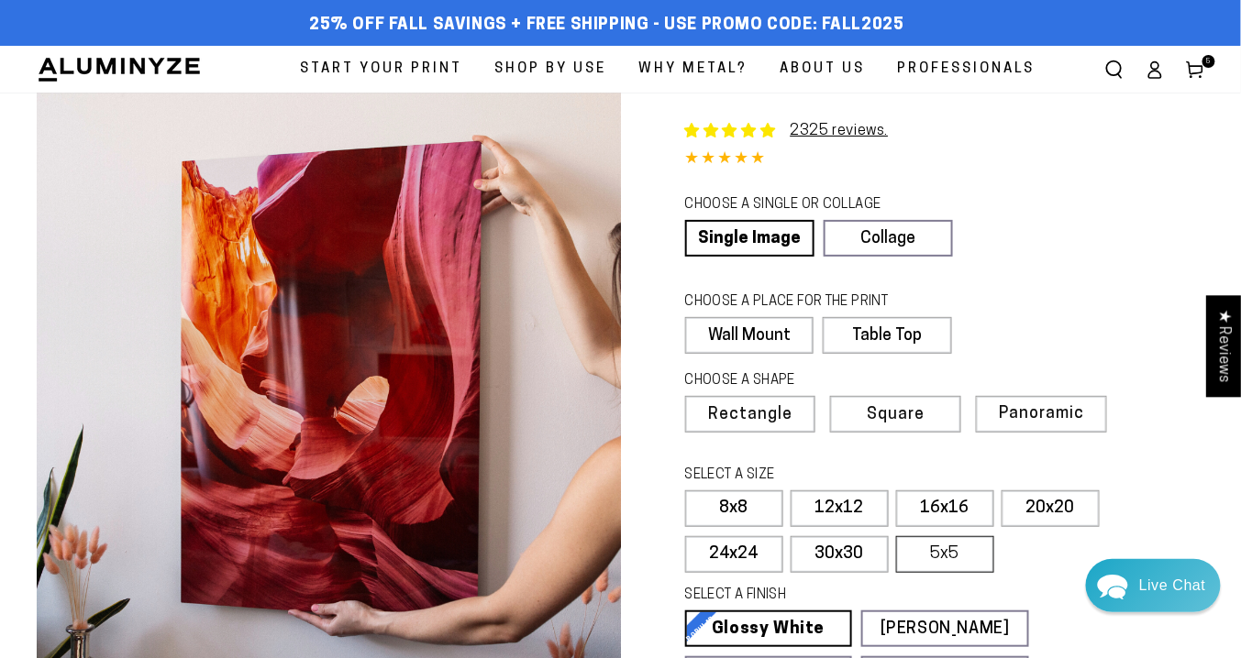
click at [942, 550] on label "5x5" at bounding box center [945, 554] width 98 height 37
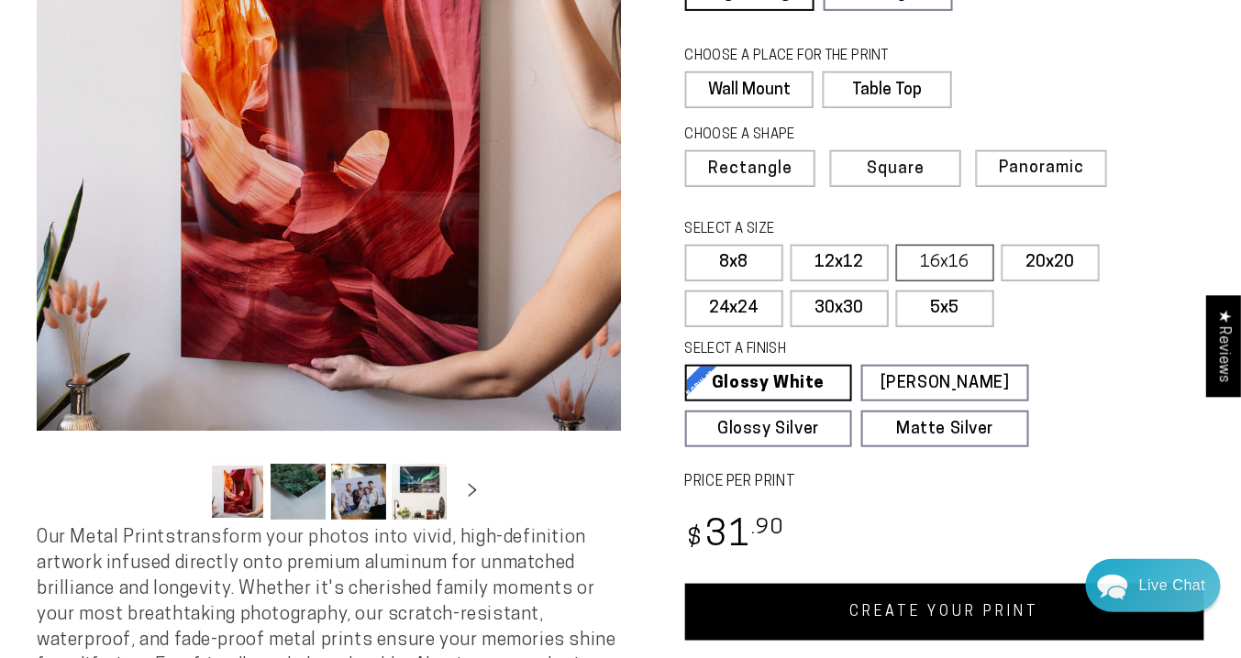
scroll to position [440, 0]
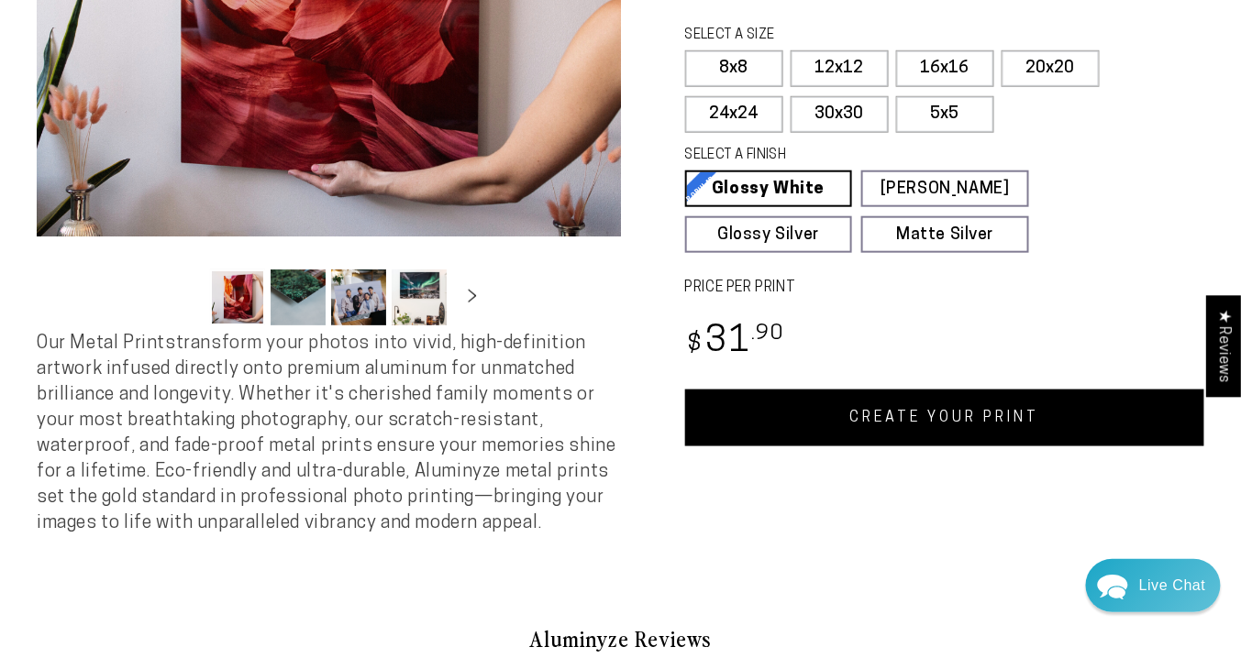
click at [954, 410] on link "CREATE YOUR PRINT" at bounding box center [945, 418] width 520 height 57
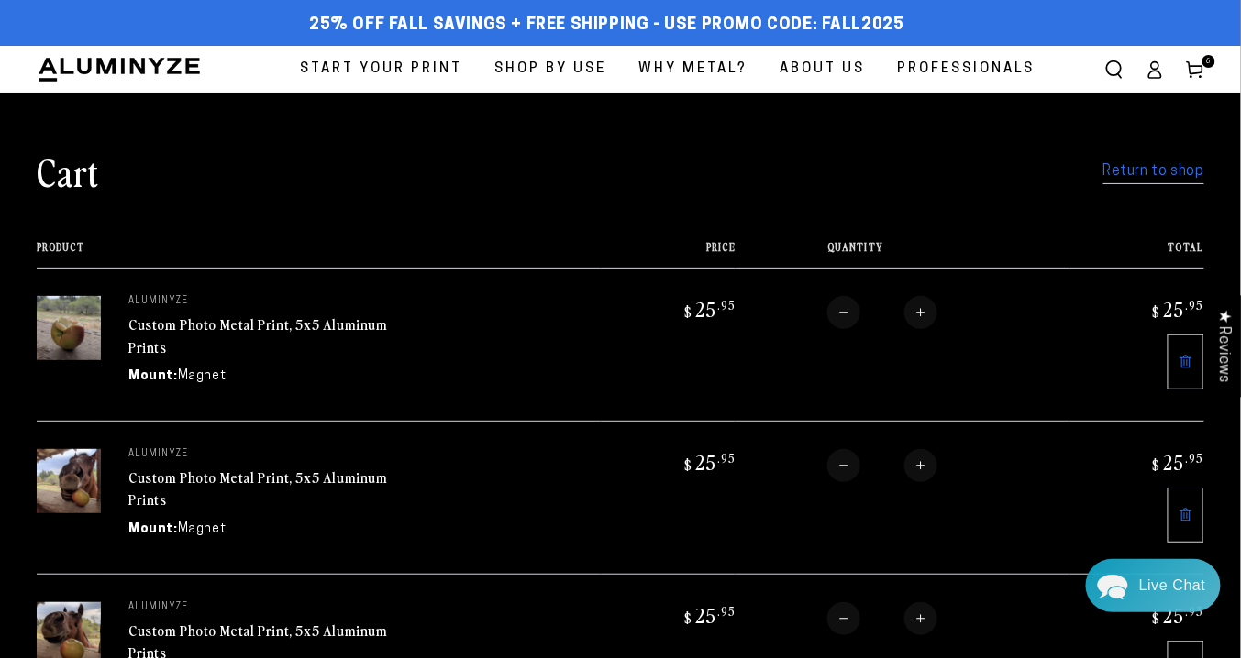
click at [1162, 171] on link "Return to shop" at bounding box center [1153, 172] width 101 height 27
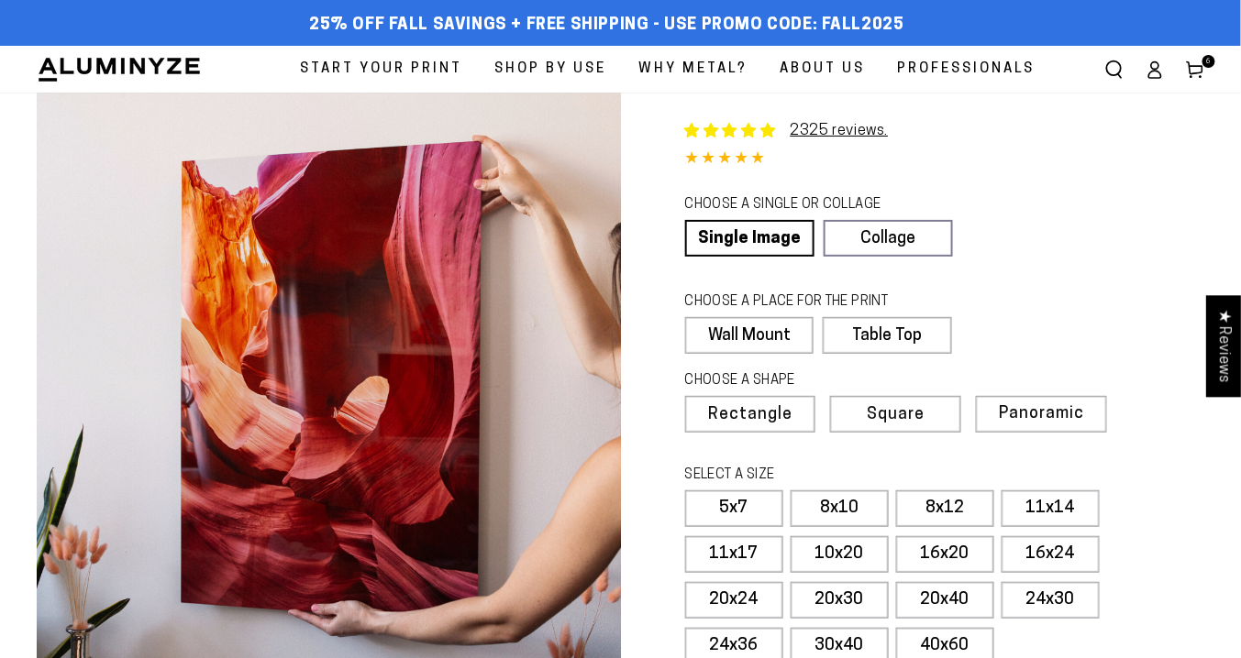
select select "**********"
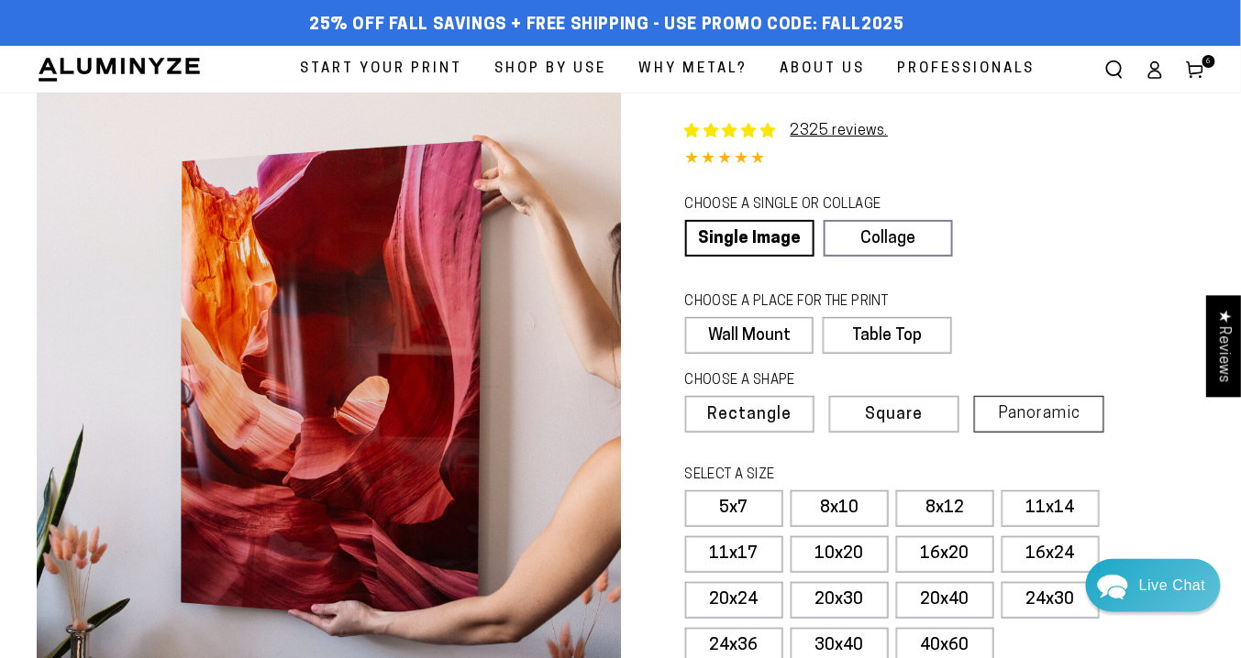
click at [1043, 408] on span "Panoramic" at bounding box center [1039, 413] width 83 height 17
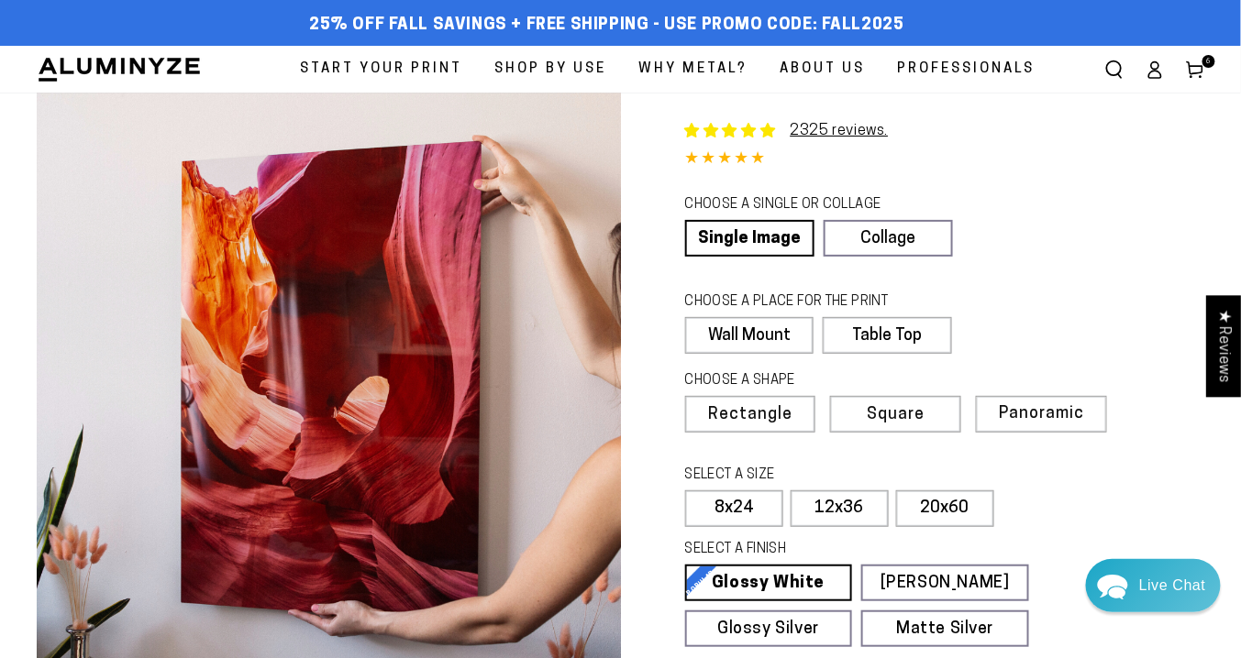
scroll to position [220, 0]
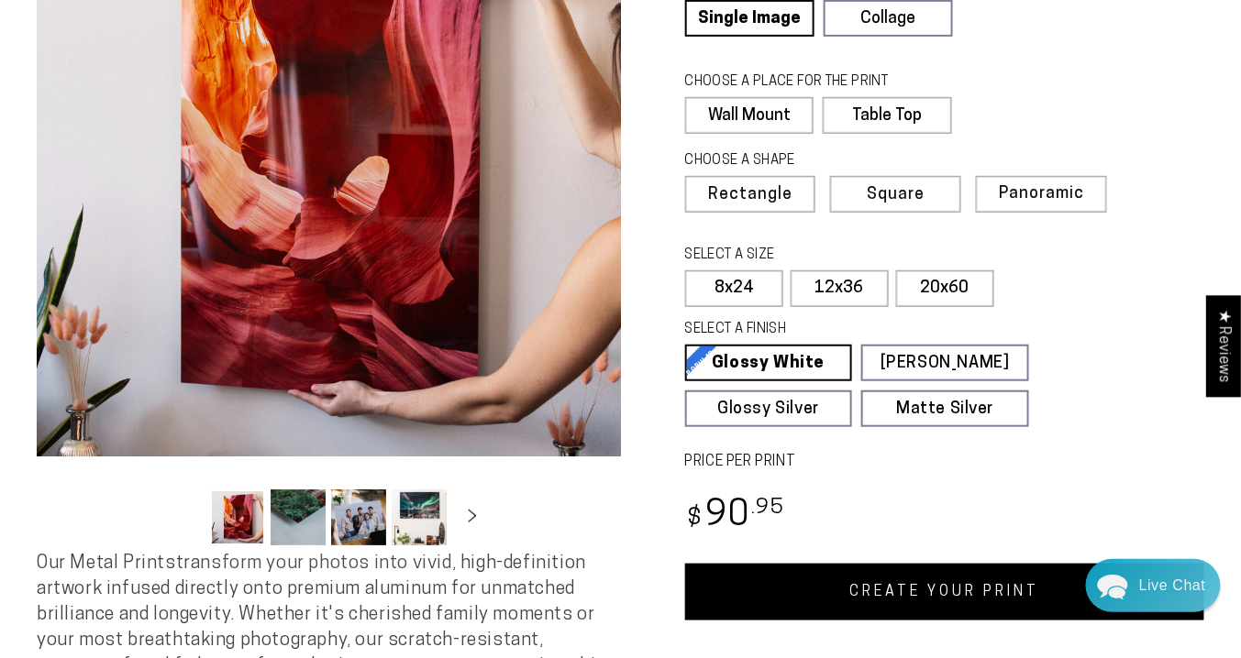
click at [959, 586] on link "CREATE YOUR PRINT" at bounding box center [945, 592] width 520 height 57
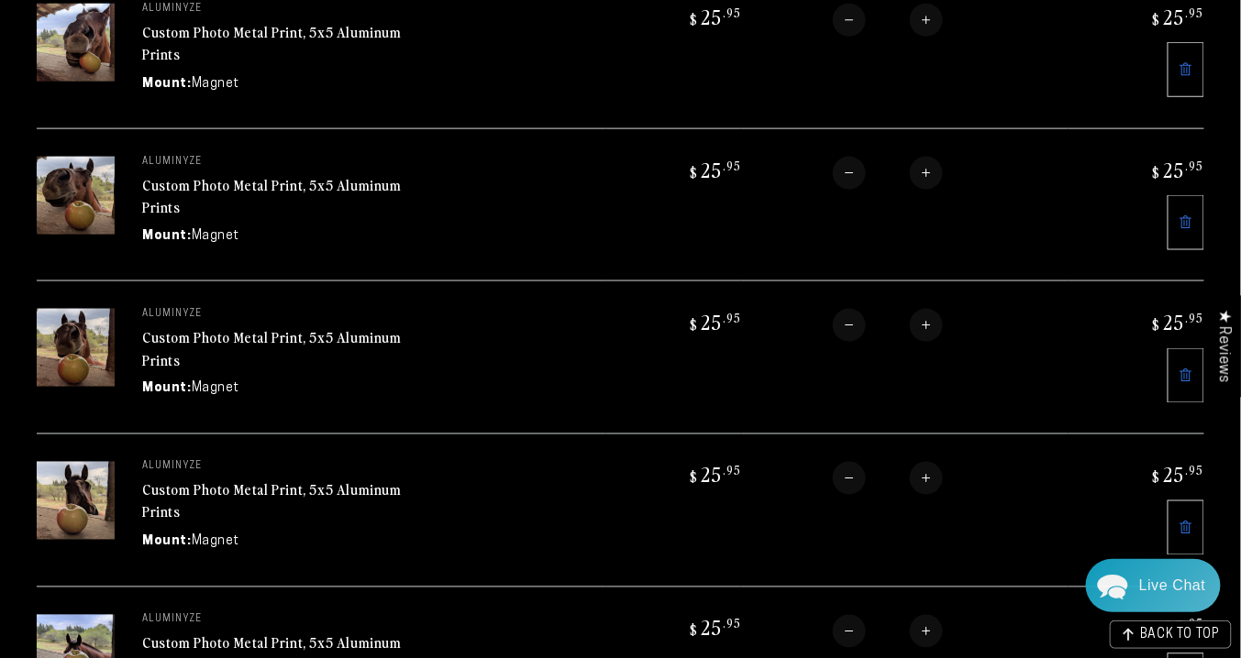
scroll to position [1100, 0]
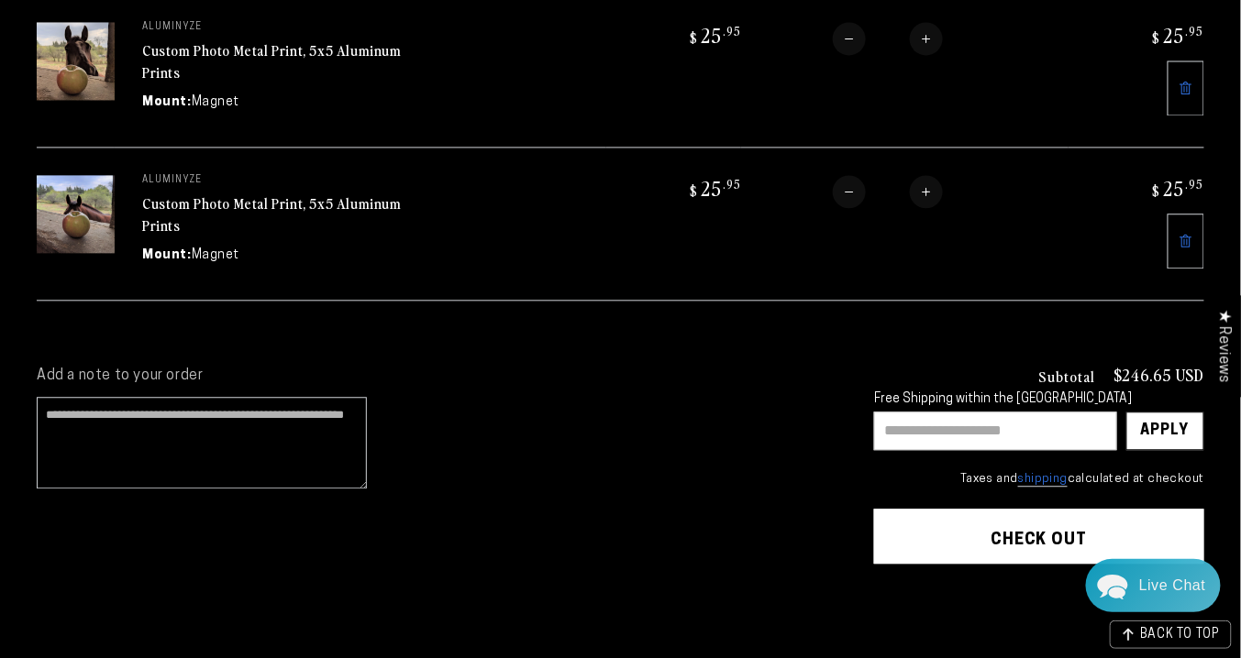
click at [1073, 509] on button "Check out" at bounding box center [1039, 536] width 330 height 55
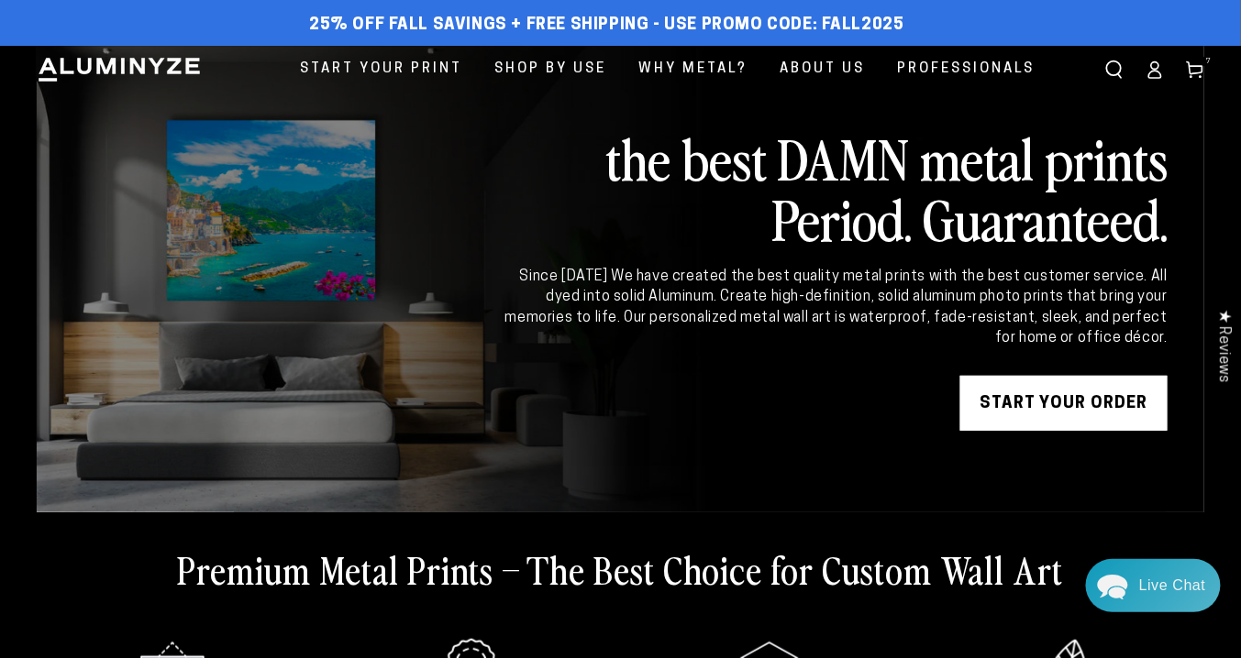
click at [1153, 66] on ellipse at bounding box center [1154, 64] width 7 height 7
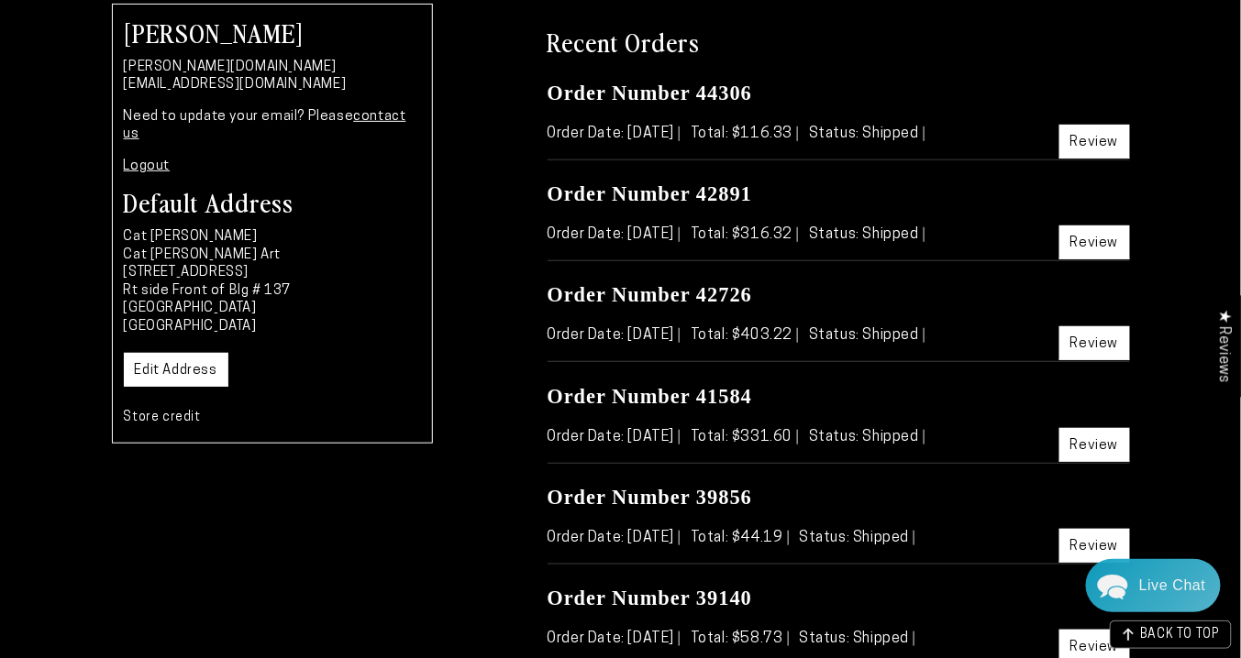
click at [1100, 238] on link "Review" at bounding box center [1094, 243] width 71 height 34
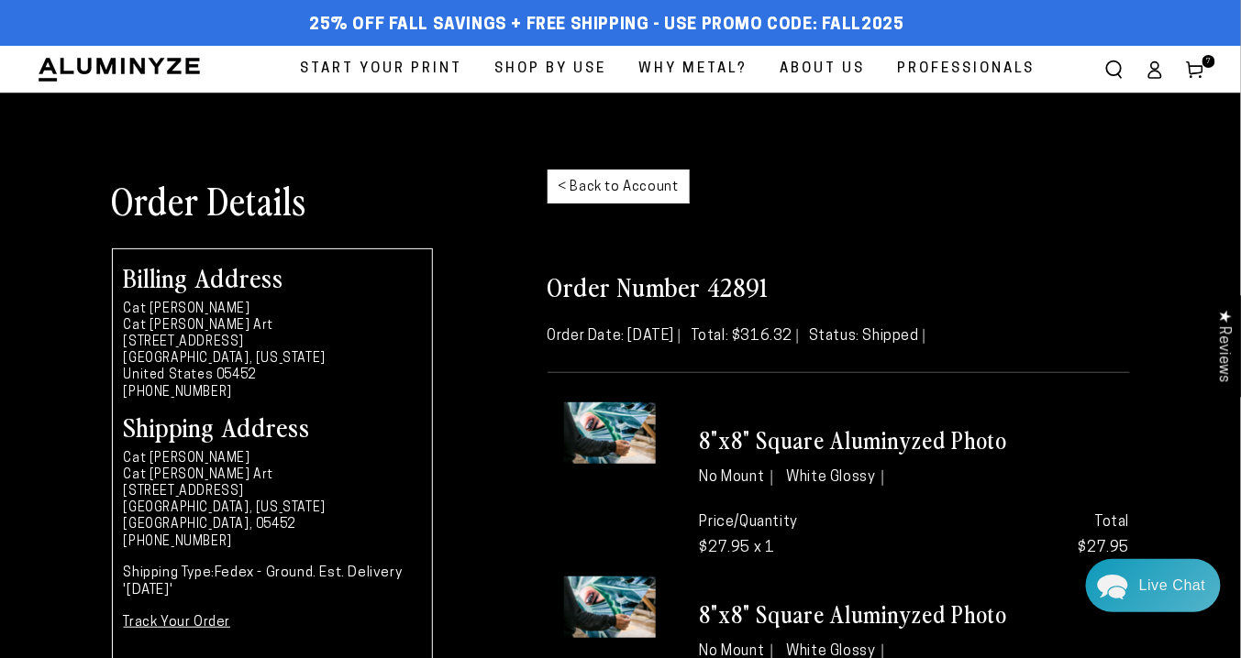
click at [1197, 66] on icon at bounding box center [1195, 70] width 18 height 18
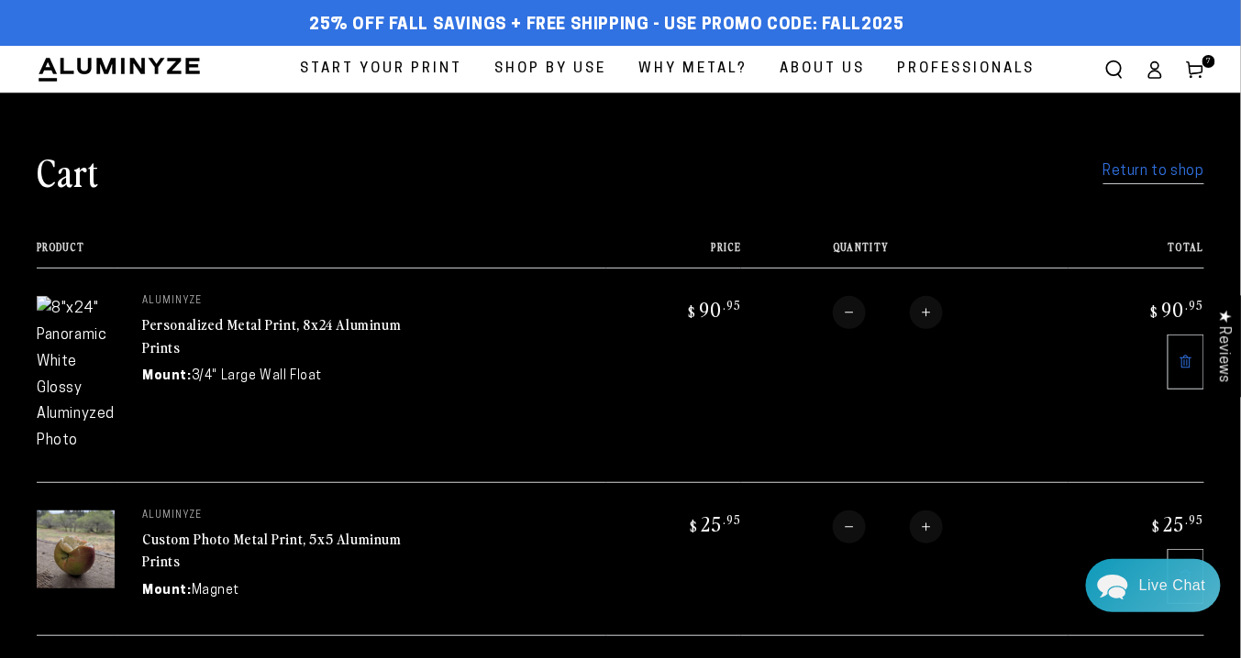
click at [843, 316] on button "Decrease quantity for Personalized Metal Print, 8x24 Aluminum Prints" at bounding box center [849, 312] width 33 height 33
type input "*"
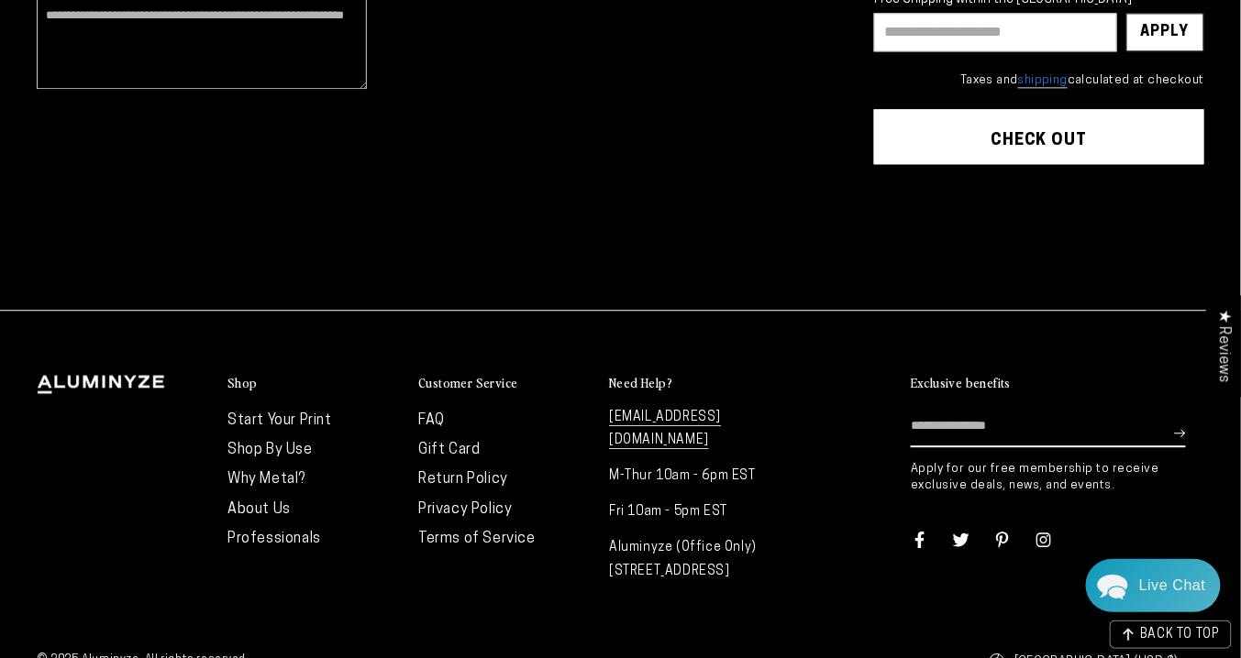
scroll to position [1066, 0]
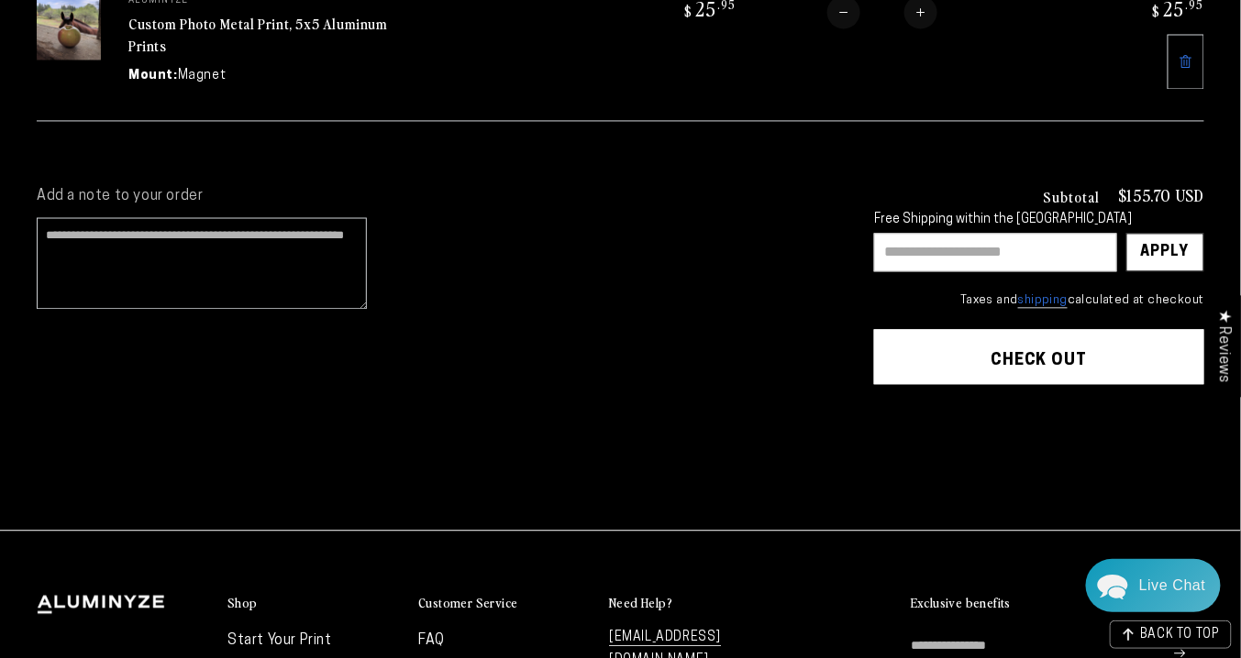
click at [1089, 330] on button "Check out" at bounding box center [1039, 356] width 330 height 55
